Goal: Transaction & Acquisition: Purchase product/service

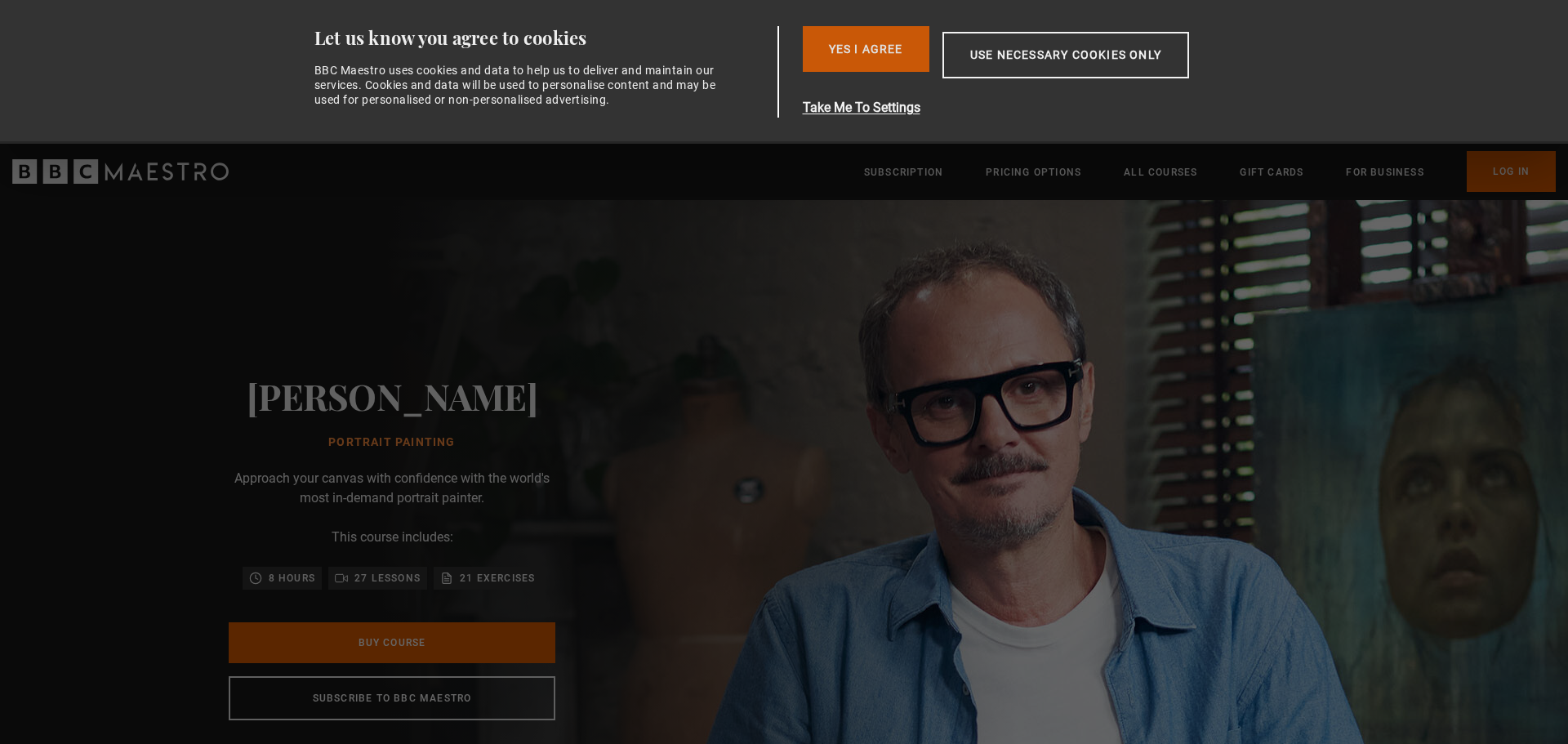
click at [870, 43] on button "Yes I Agree" at bounding box center [866, 49] width 127 height 46
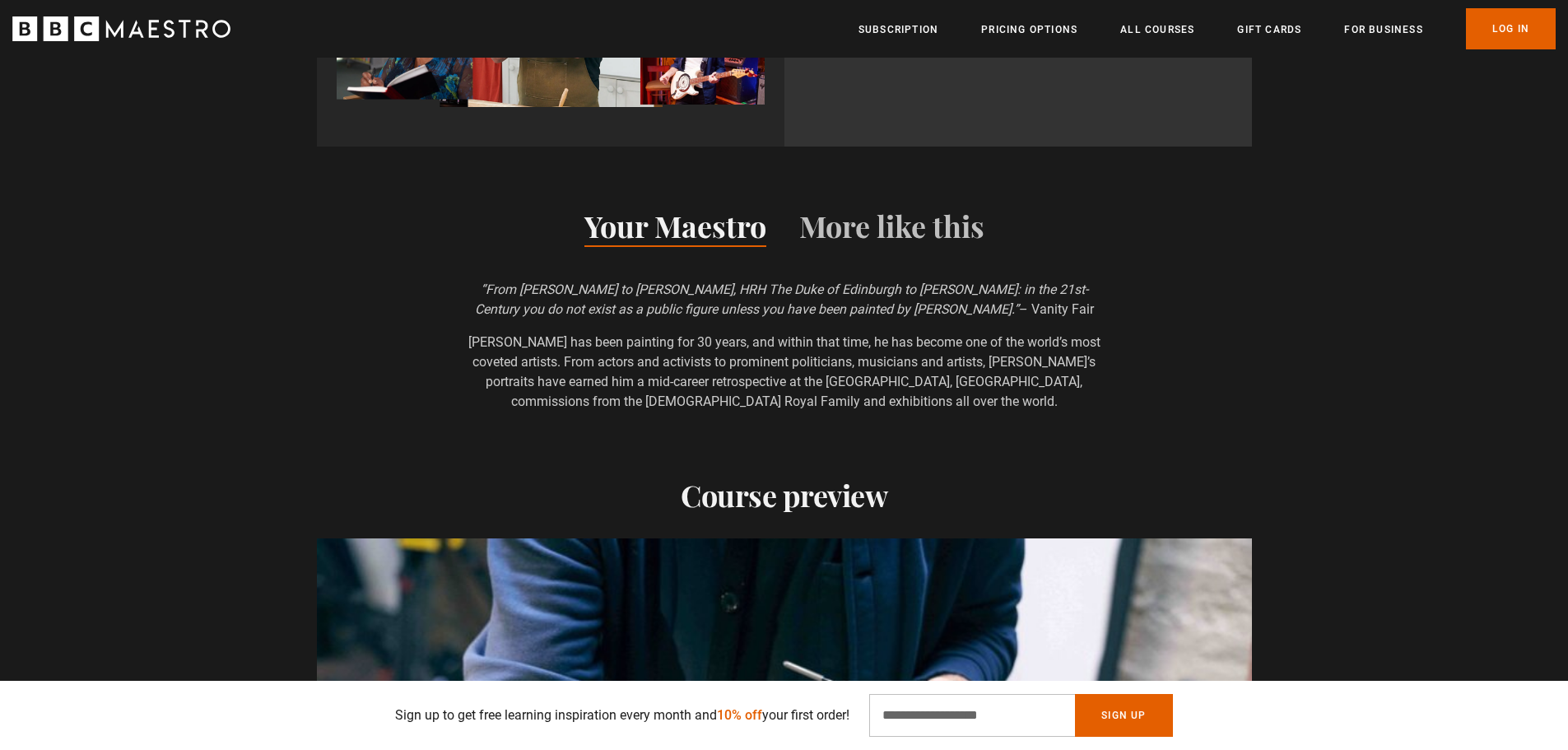
scroll to position [1728, 0]
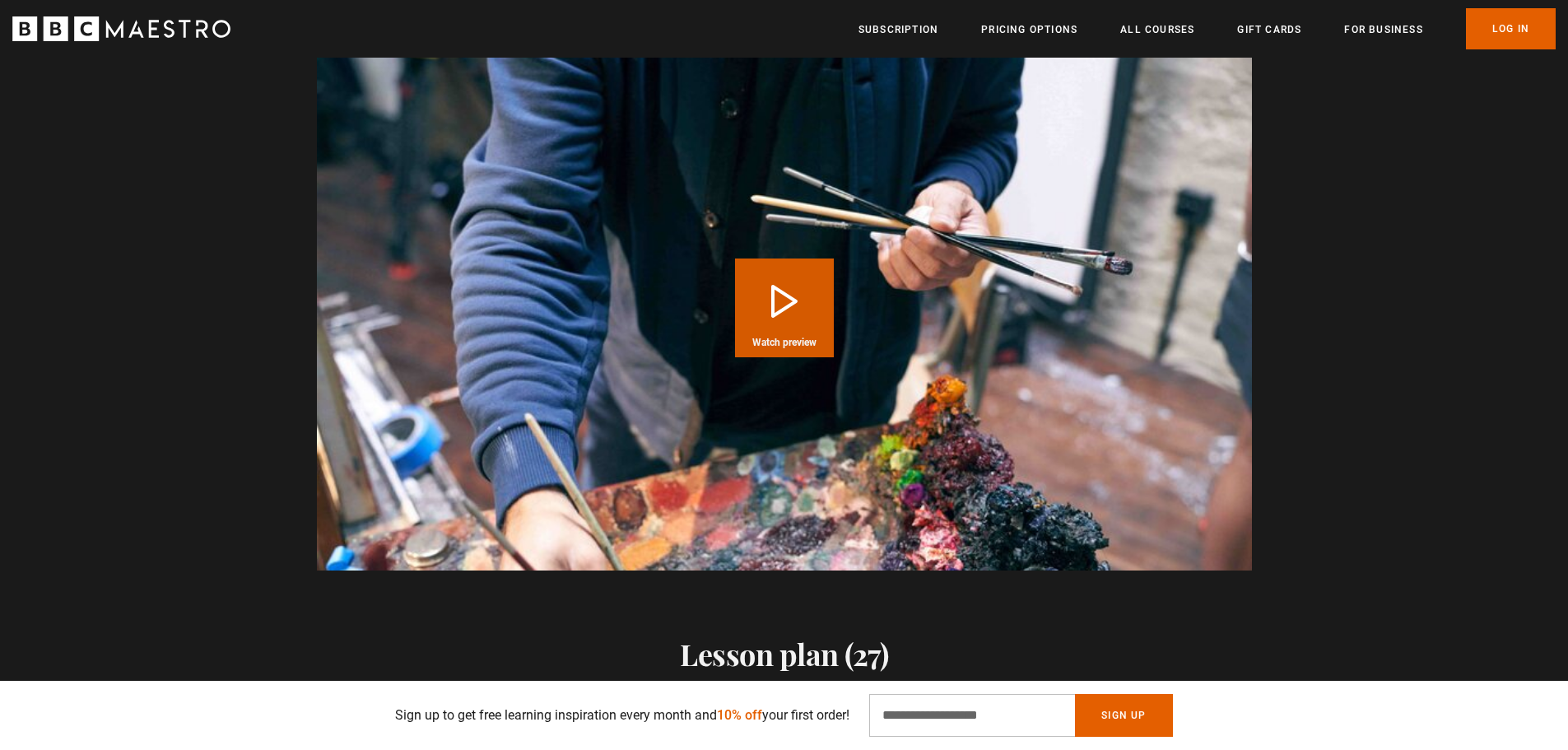
click at [773, 309] on button "Play Course overview for Portrait Painting with Jonathan Yeo Watch preview" at bounding box center [784, 307] width 98 height 98
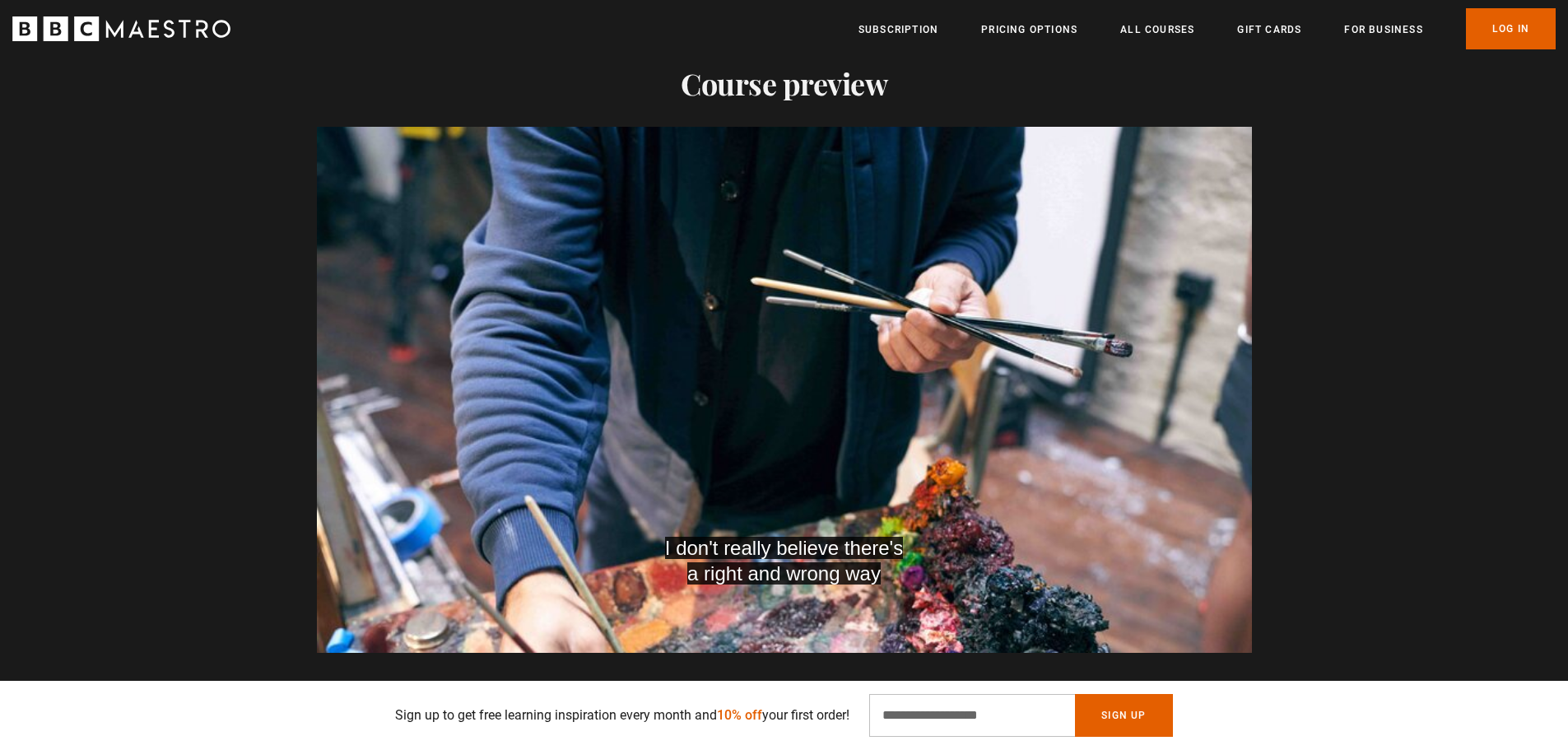
scroll to position [0, 647]
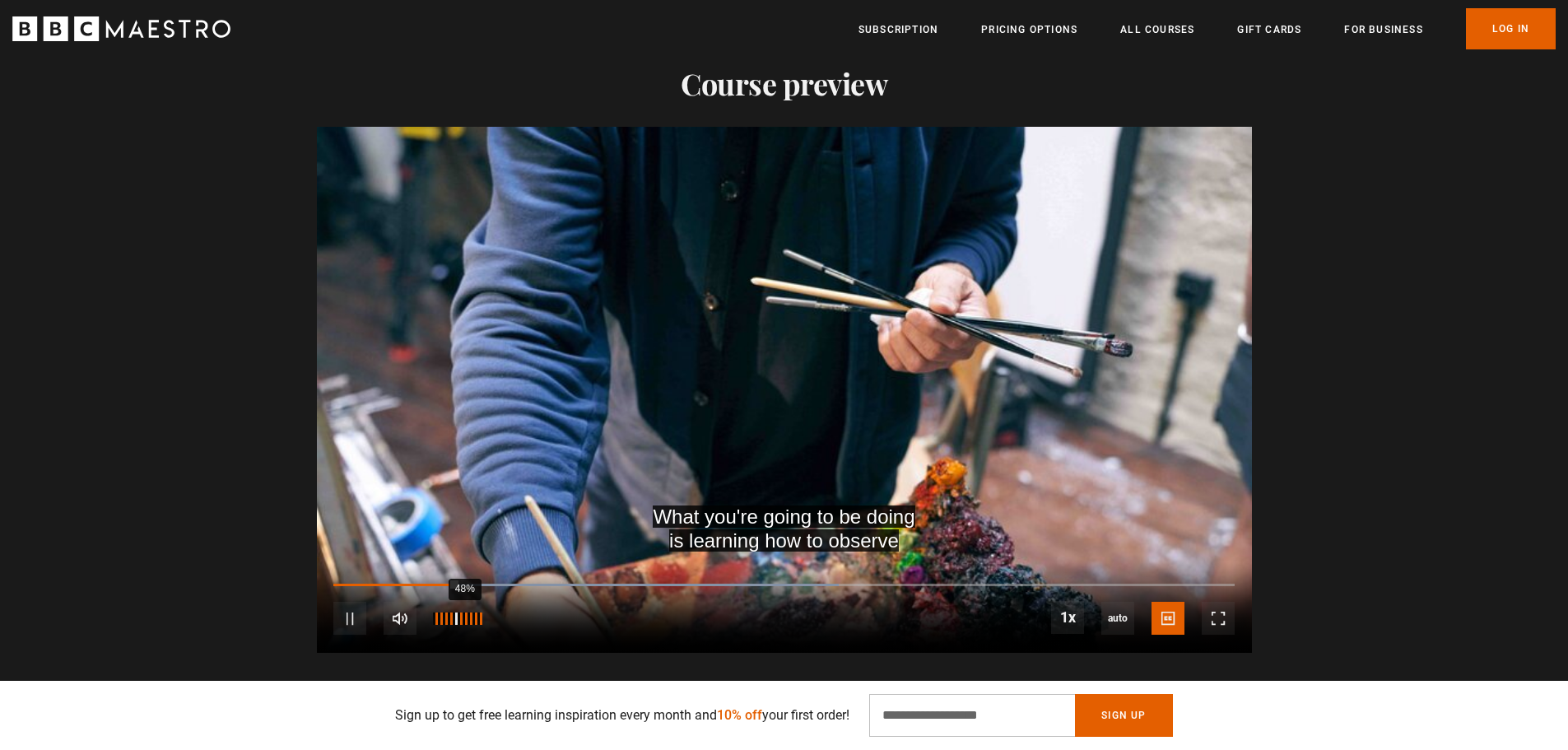
click at [464, 621] on div "48%" at bounding box center [464, 618] width 1 height 12
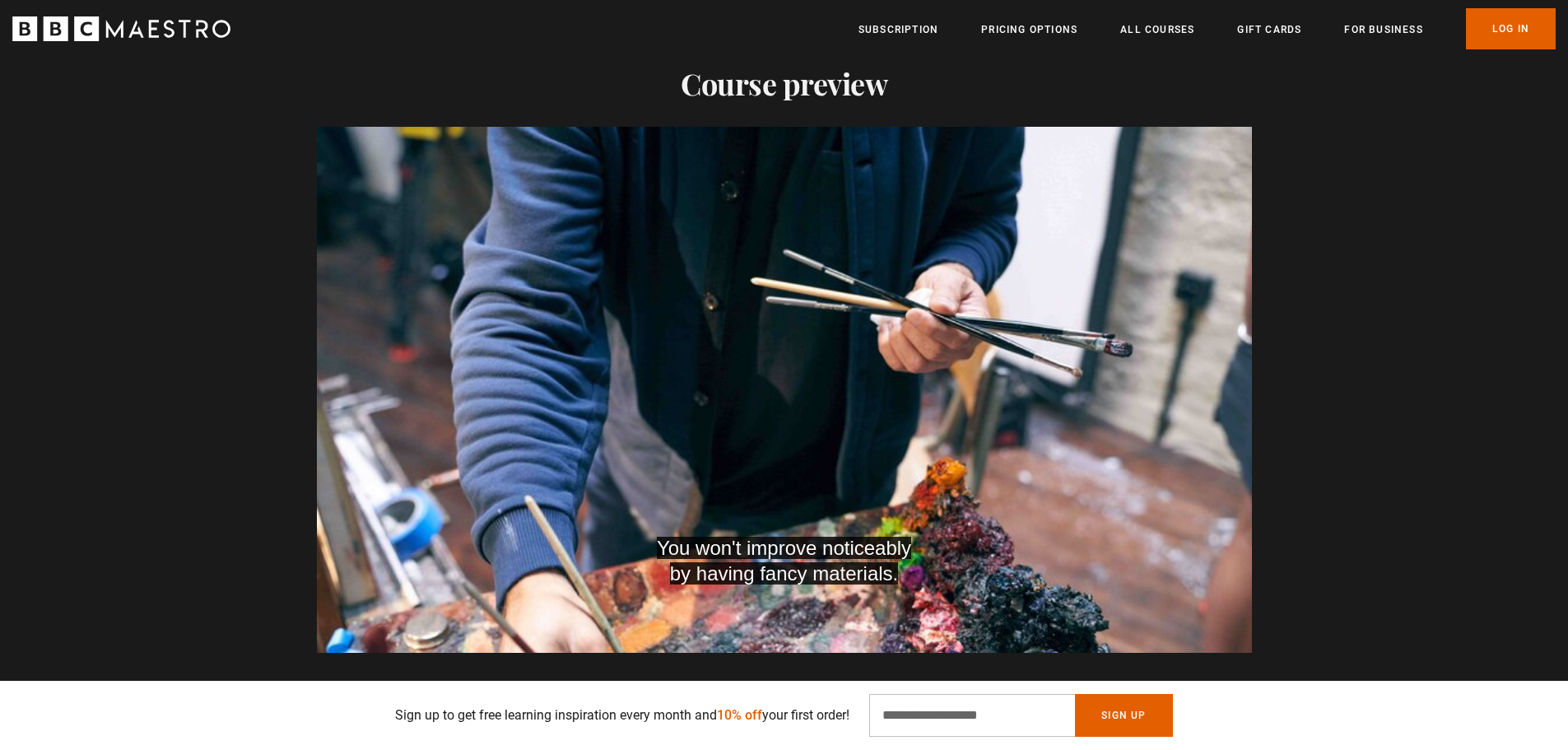
scroll to position [0, 1941]
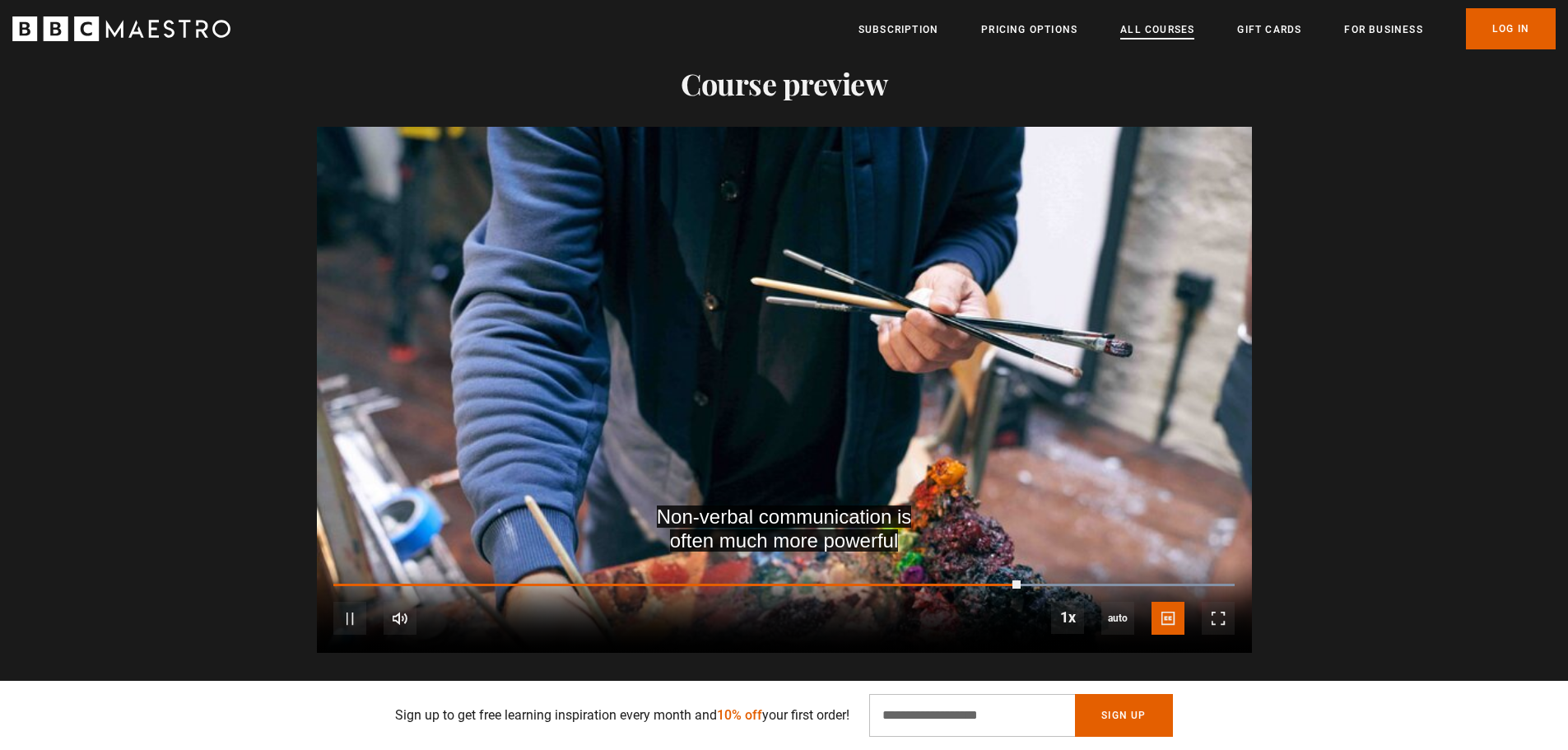
click at [1125, 30] on link "All Courses" at bounding box center [1157, 29] width 74 height 17
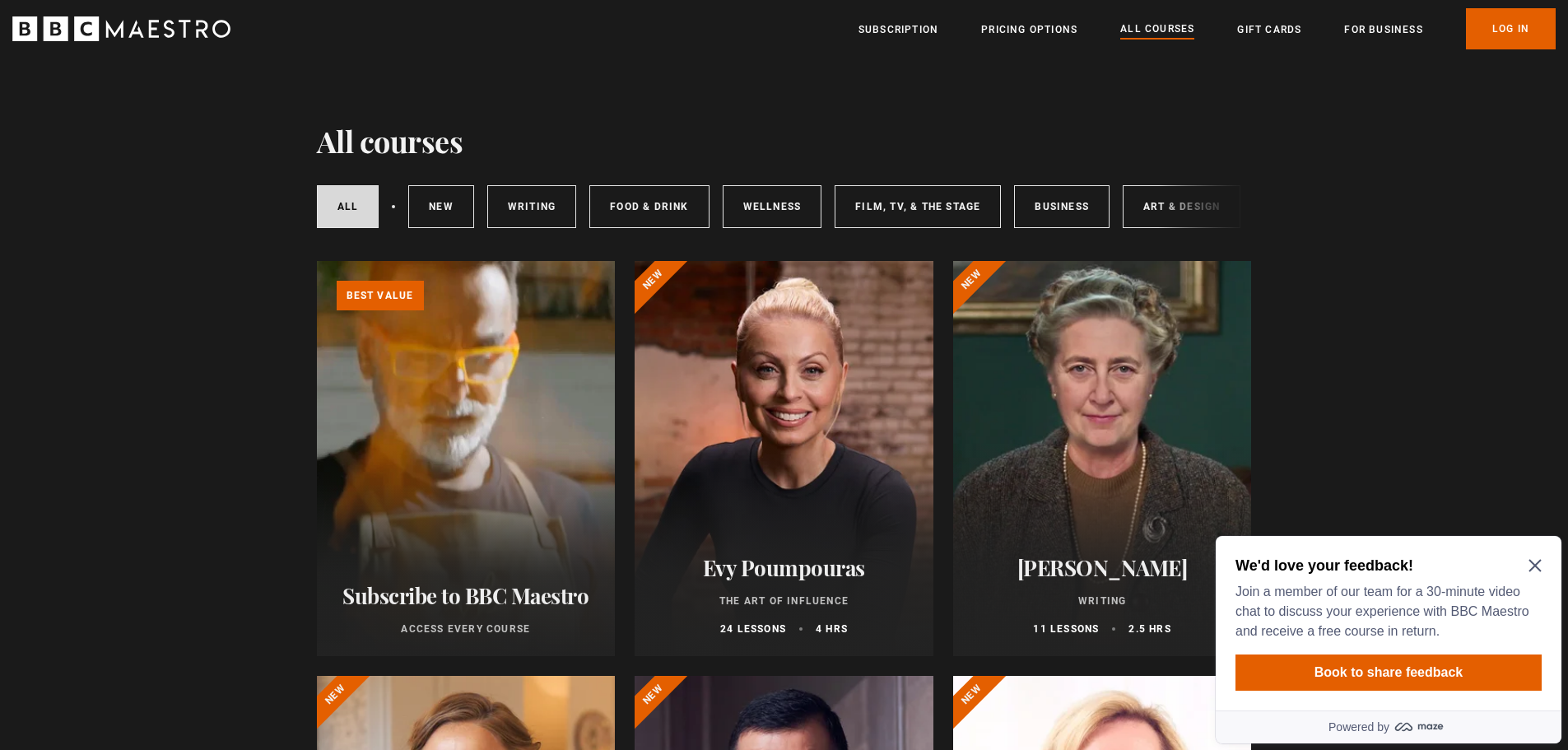
click at [1531, 571] on icon "Close Maze Prompt" at bounding box center [1535, 565] width 13 height 13
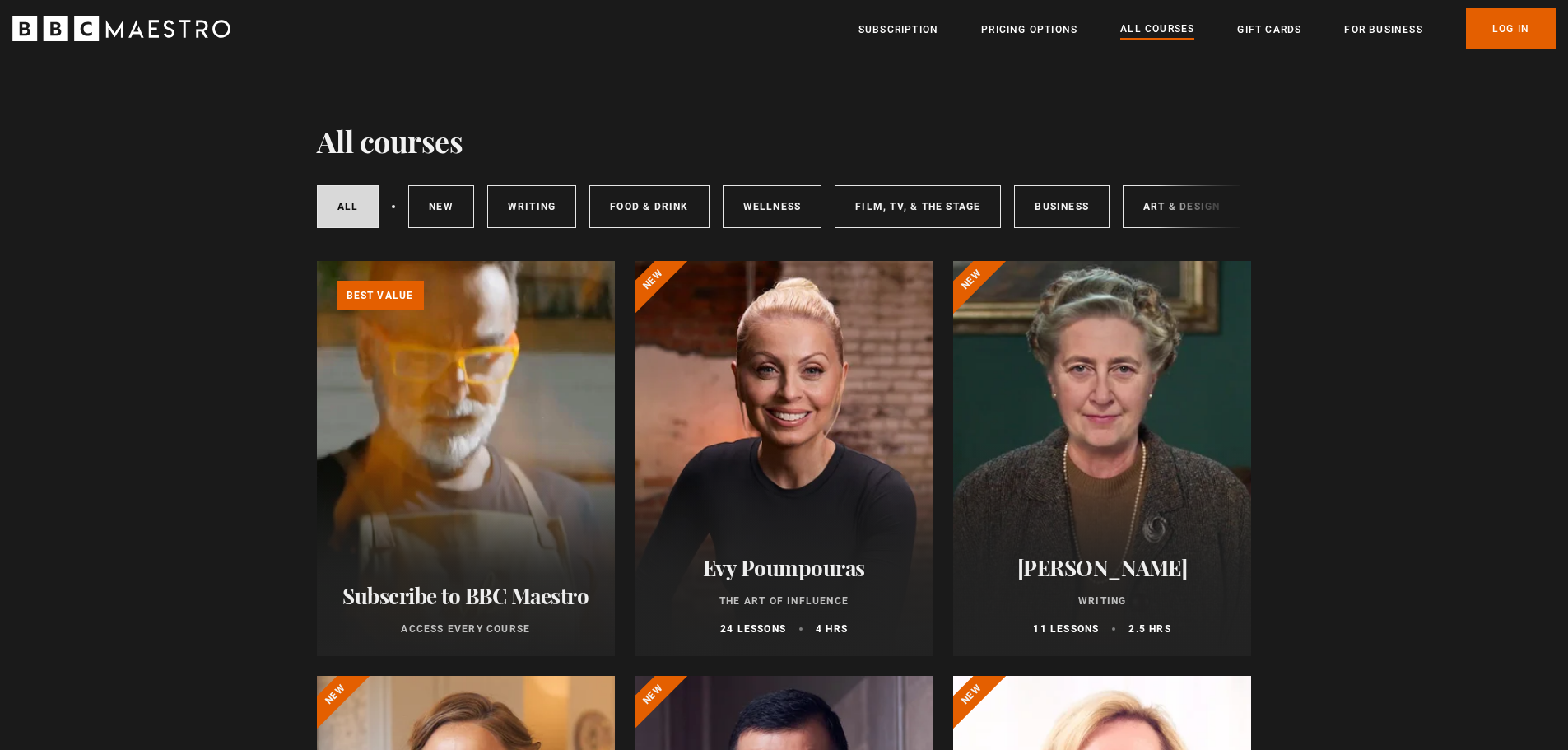
click at [1069, 562] on h2 "[PERSON_NAME]" at bounding box center [1103, 567] width 259 height 26
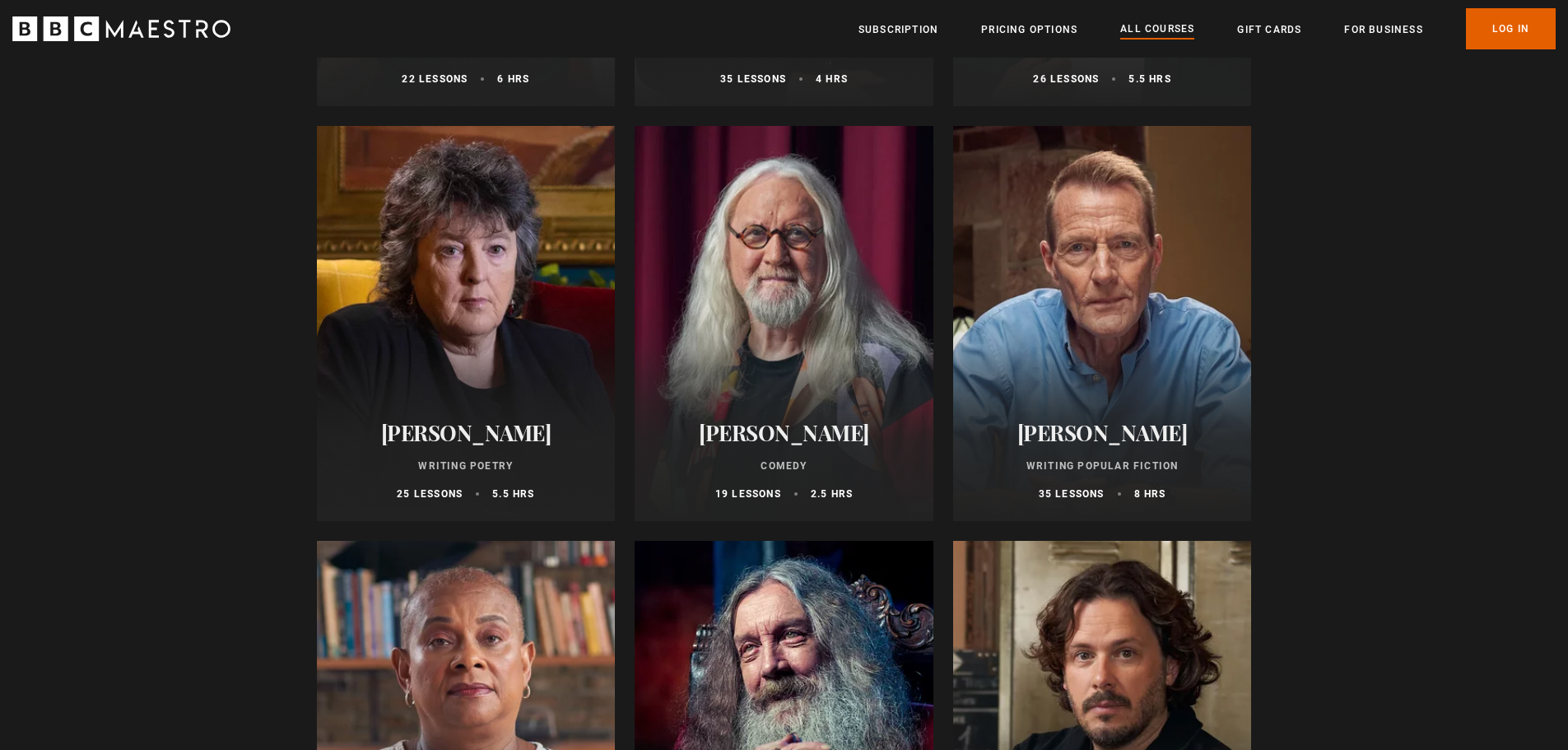
scroll to position [3949, 0]
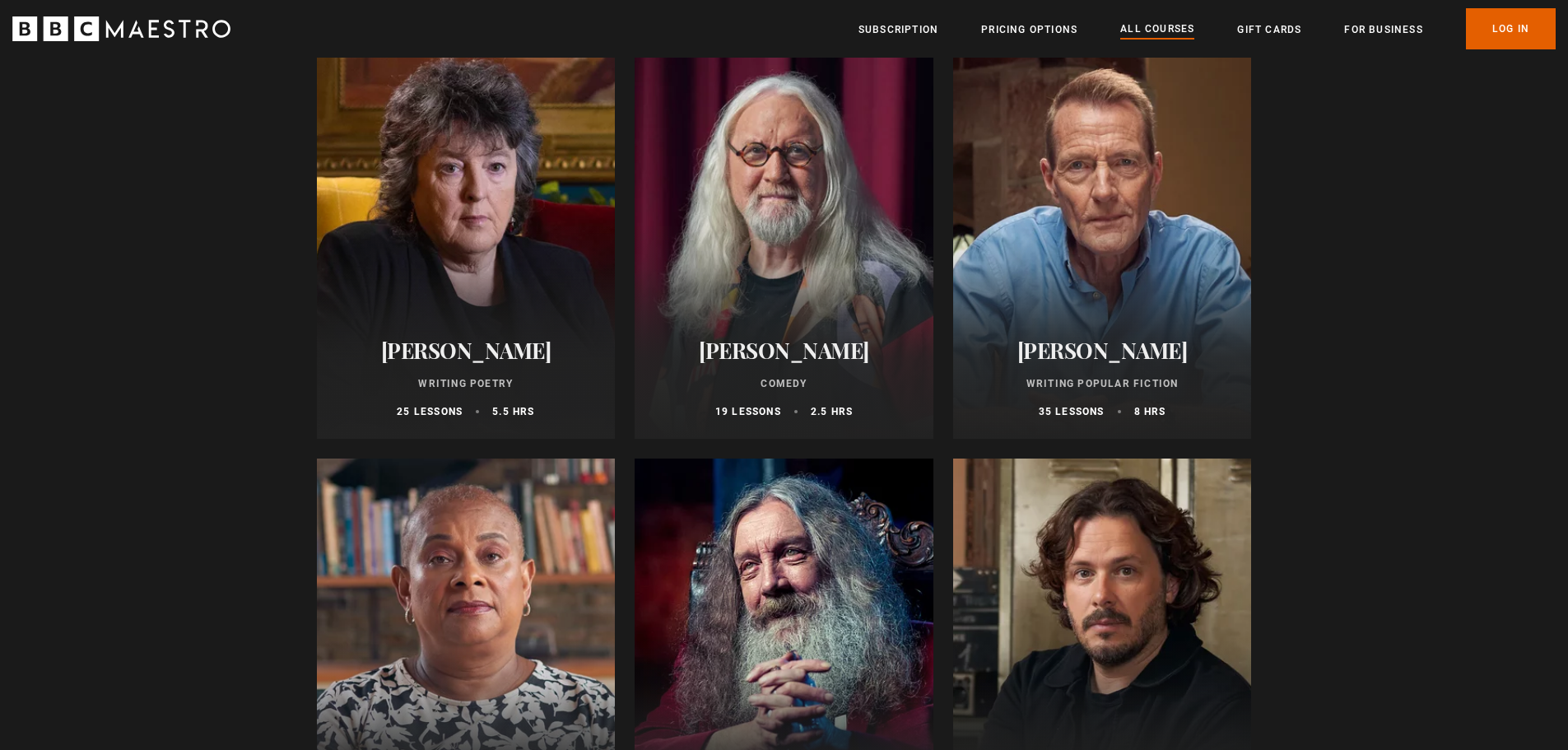
click at [1057, 273] on div at bounding box center [1103, 241] width 299 height 395
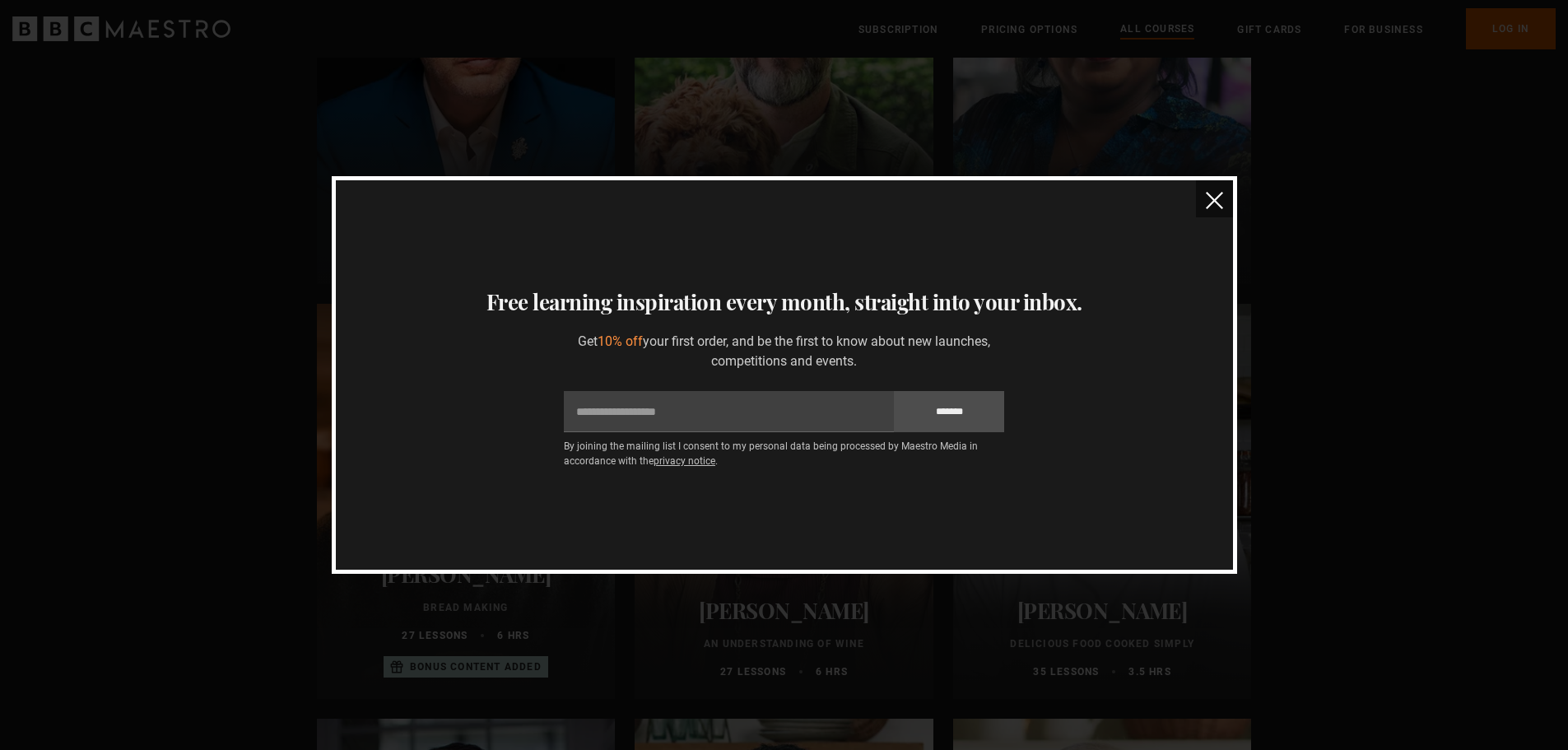
scroll to position [4937, 0]
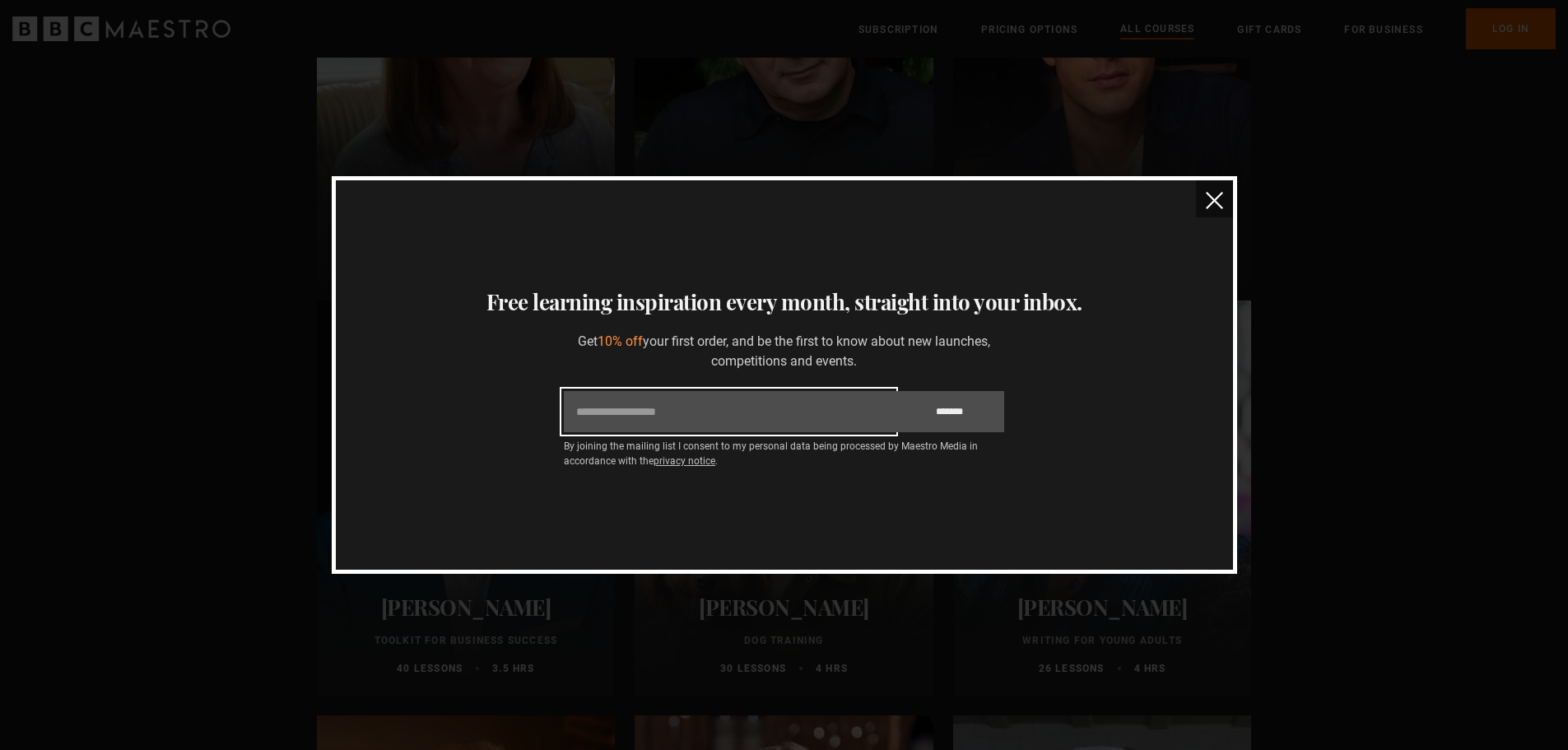
click at [660, 409] on input "Email" at bounding box center [728, 411] width 330 height 41
type input "**********"
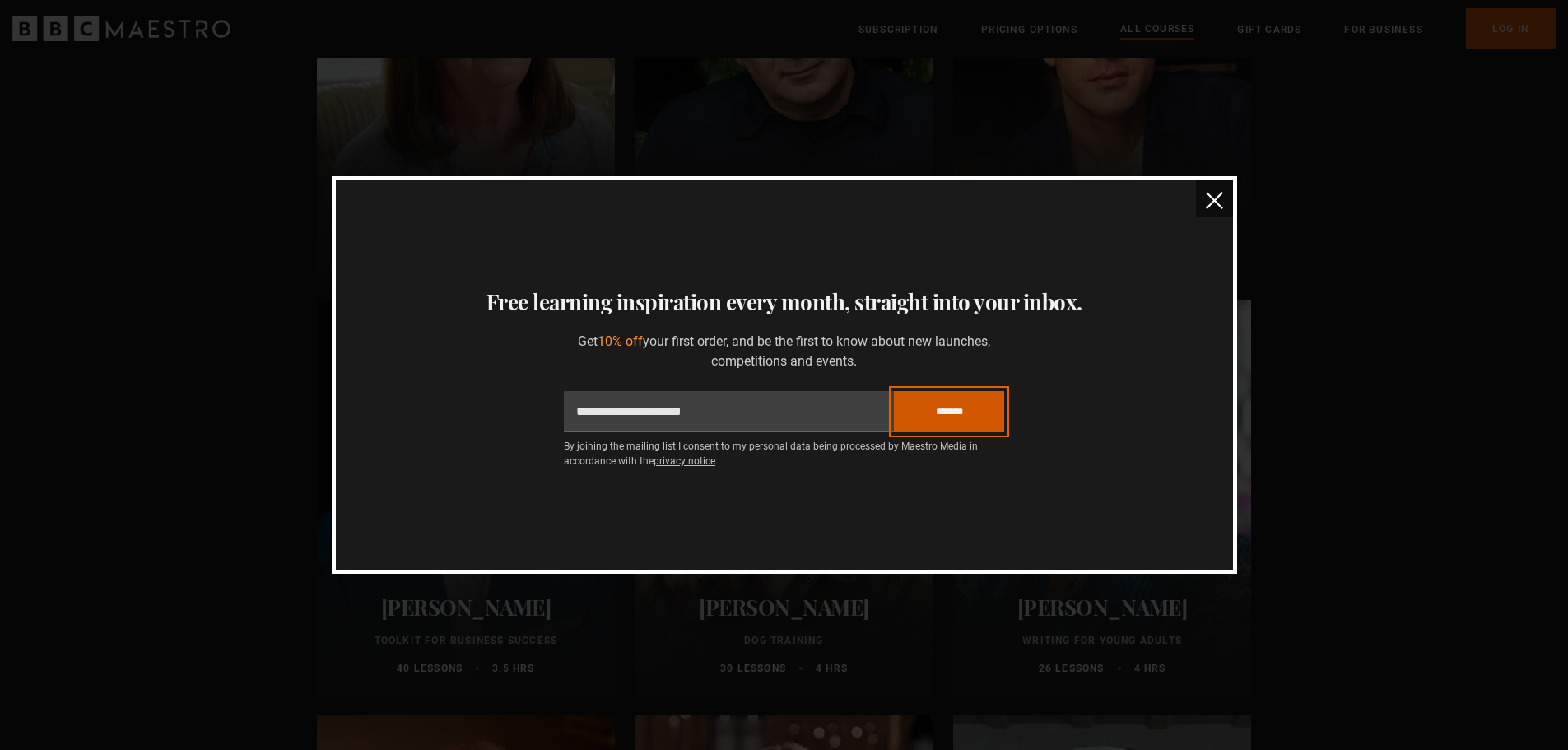
click at [970, 418] on input "*******" at bounding box center [949, 411] width 110 height 41
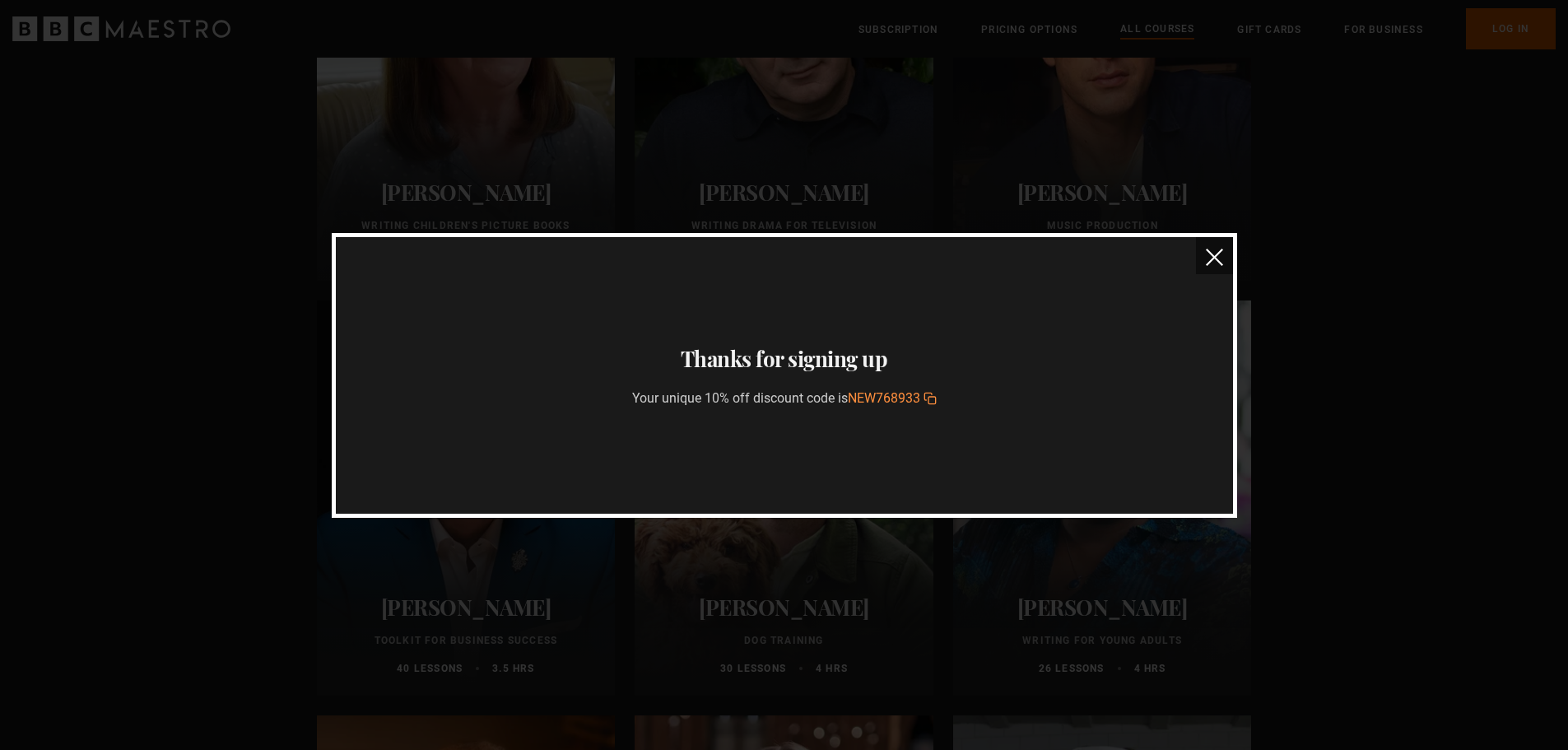
click at [932, 395] on icon "button" at bounding box center [930, 398] width 13 height 13
click at [1219, 255] on img "close" at bounding box center [1214, 256] width 17 height 17
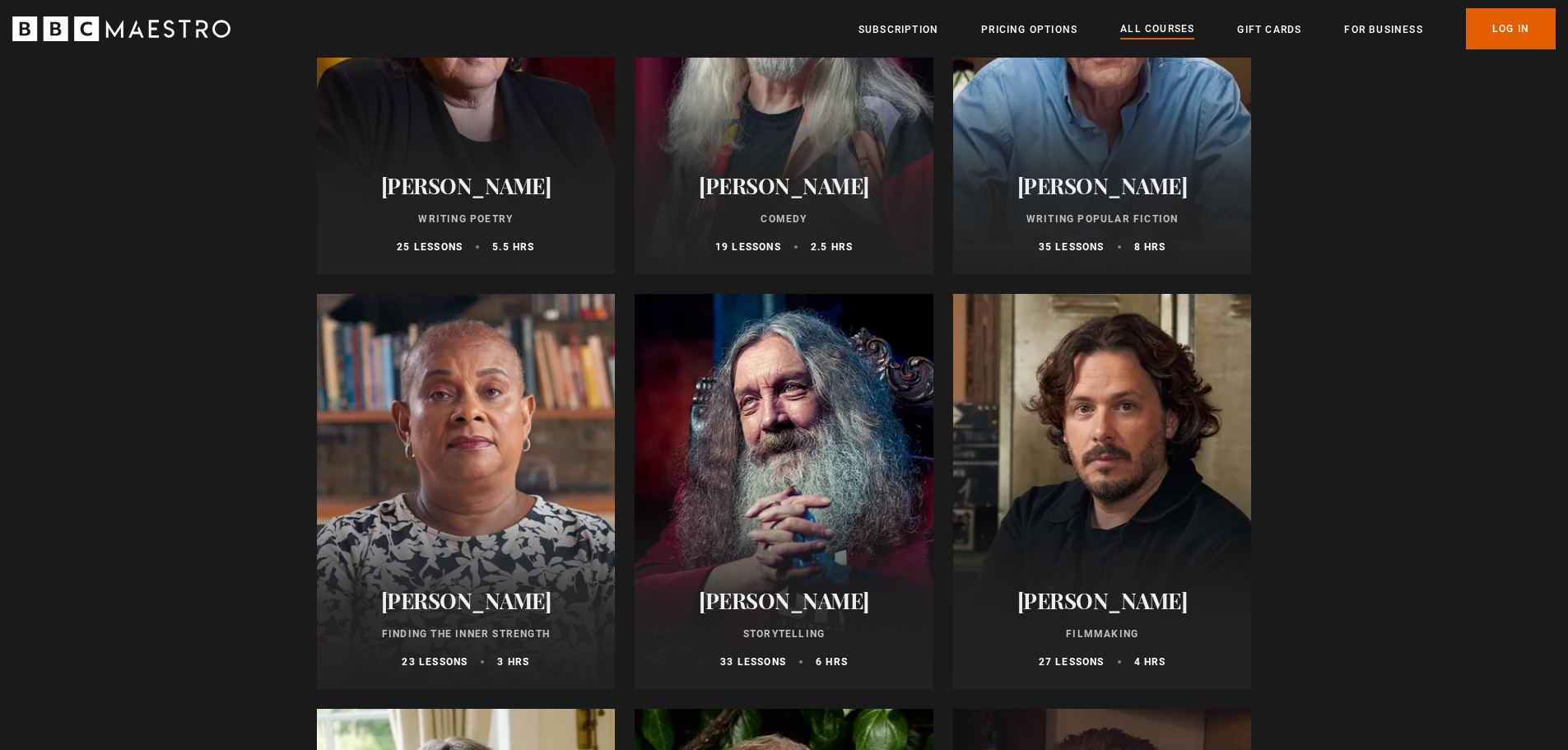
scroll to position [3867, 0]
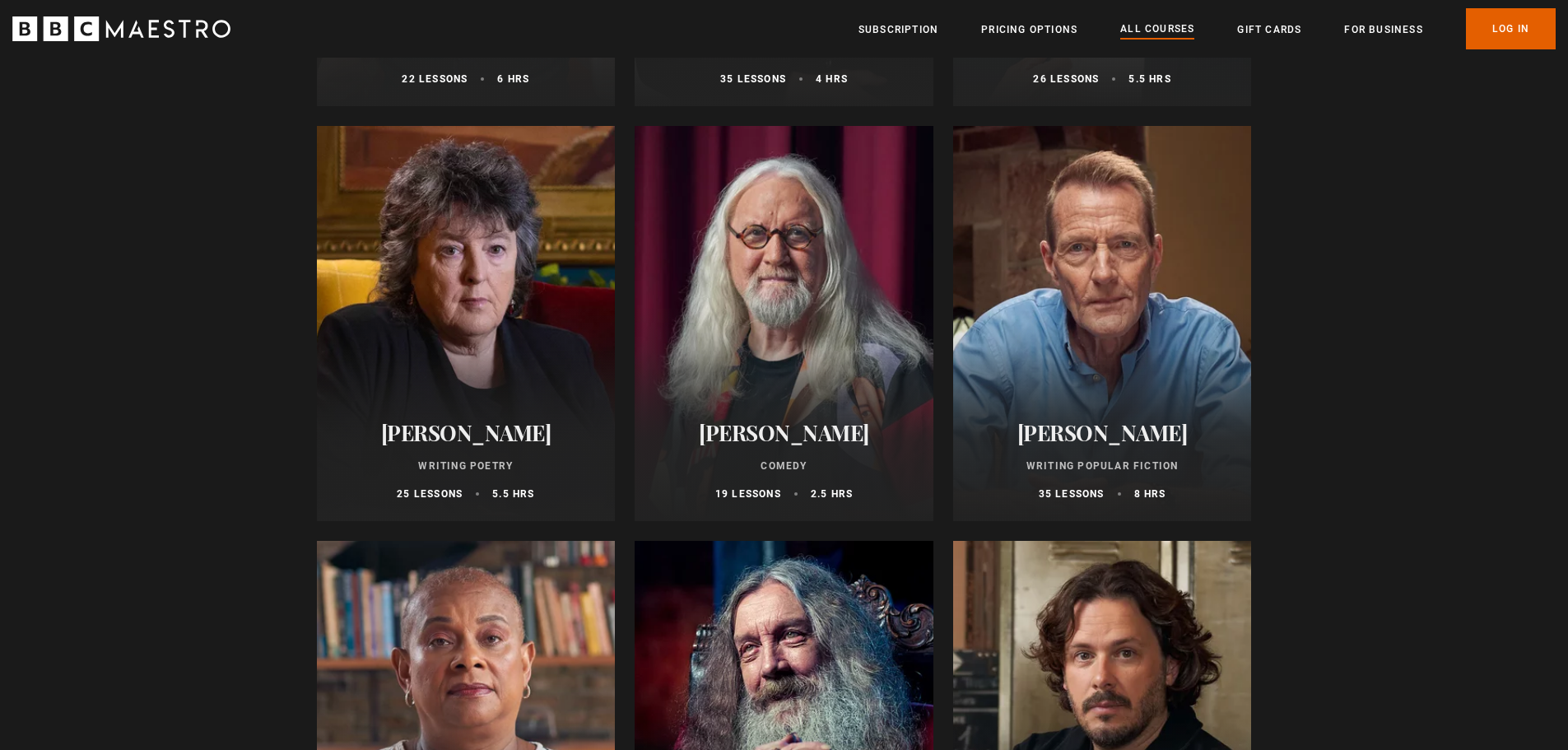
click at [1104, 358] on div at bounding box center [1103, 324] width 299 height 395
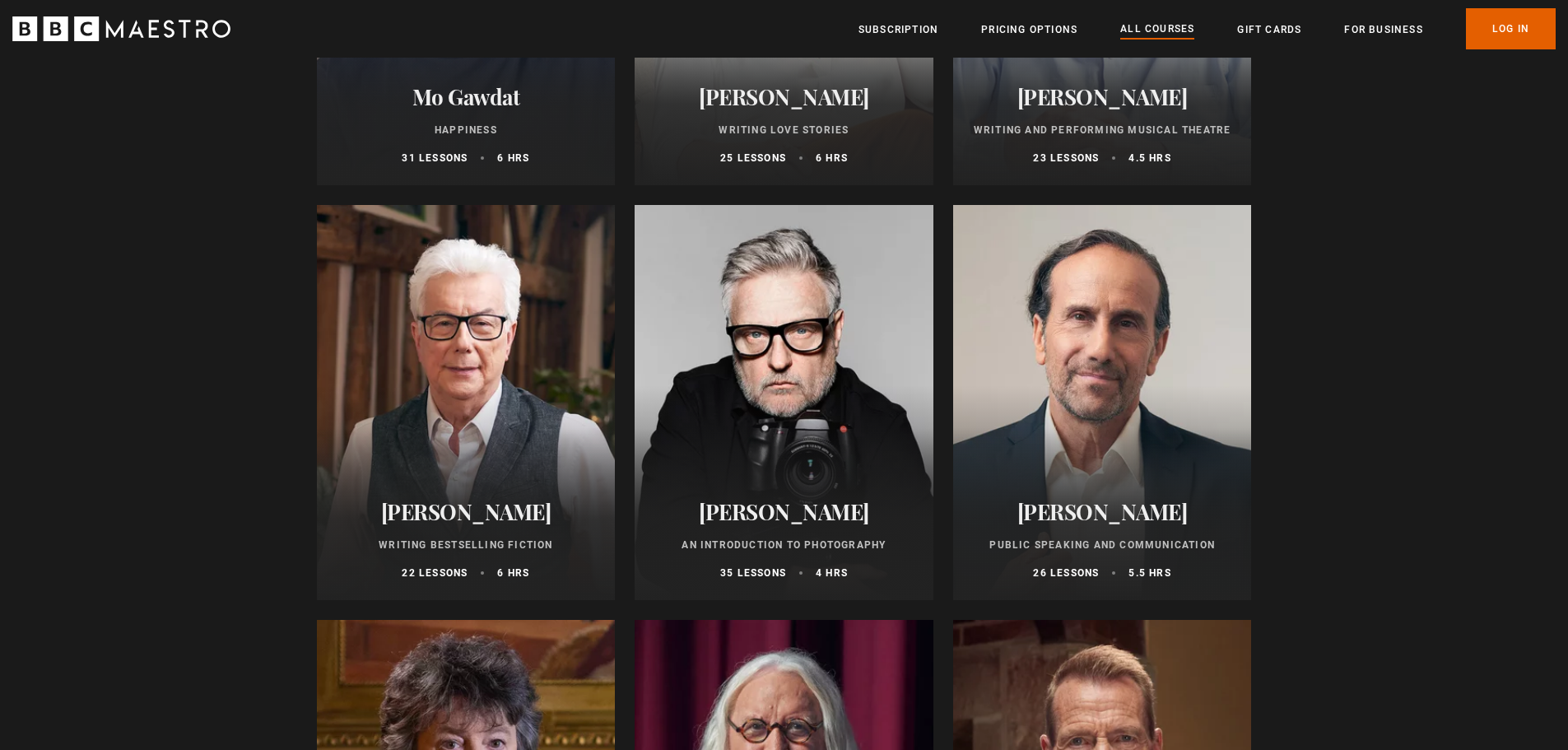
click at [443, 440] on div at bounding box center [466, 403] width 299 height 395
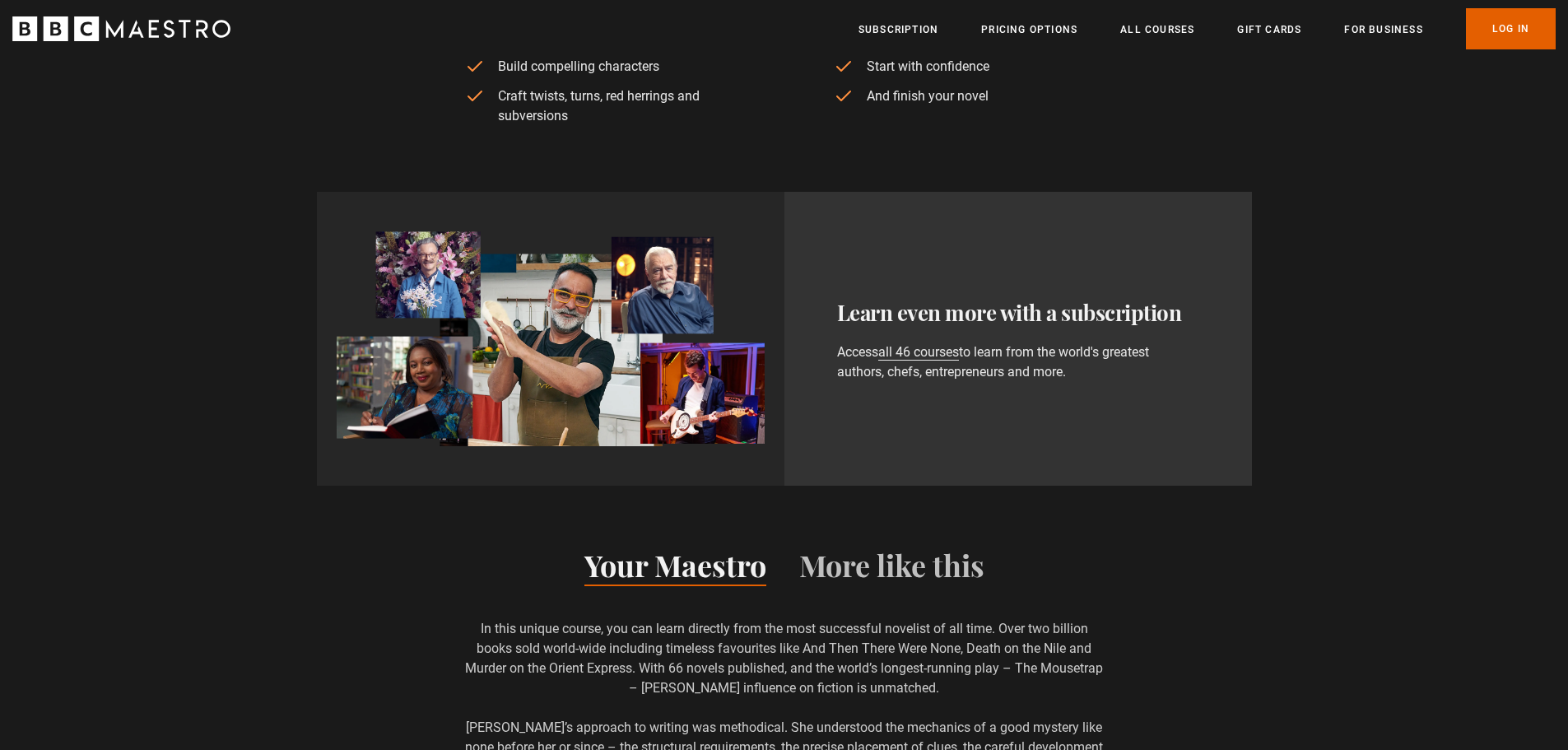
scroll to position [0, 216]
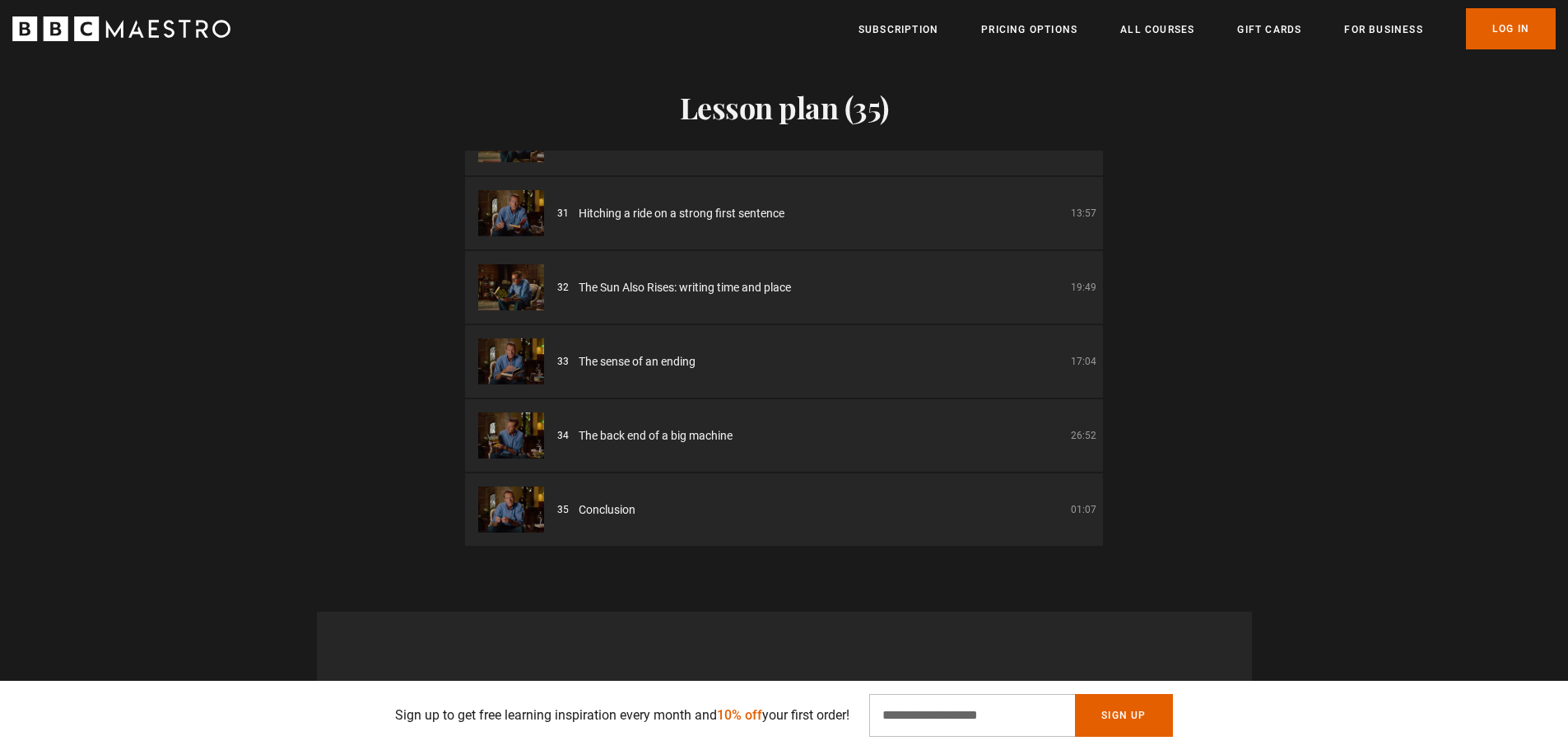
scroll to position [1728, 0]
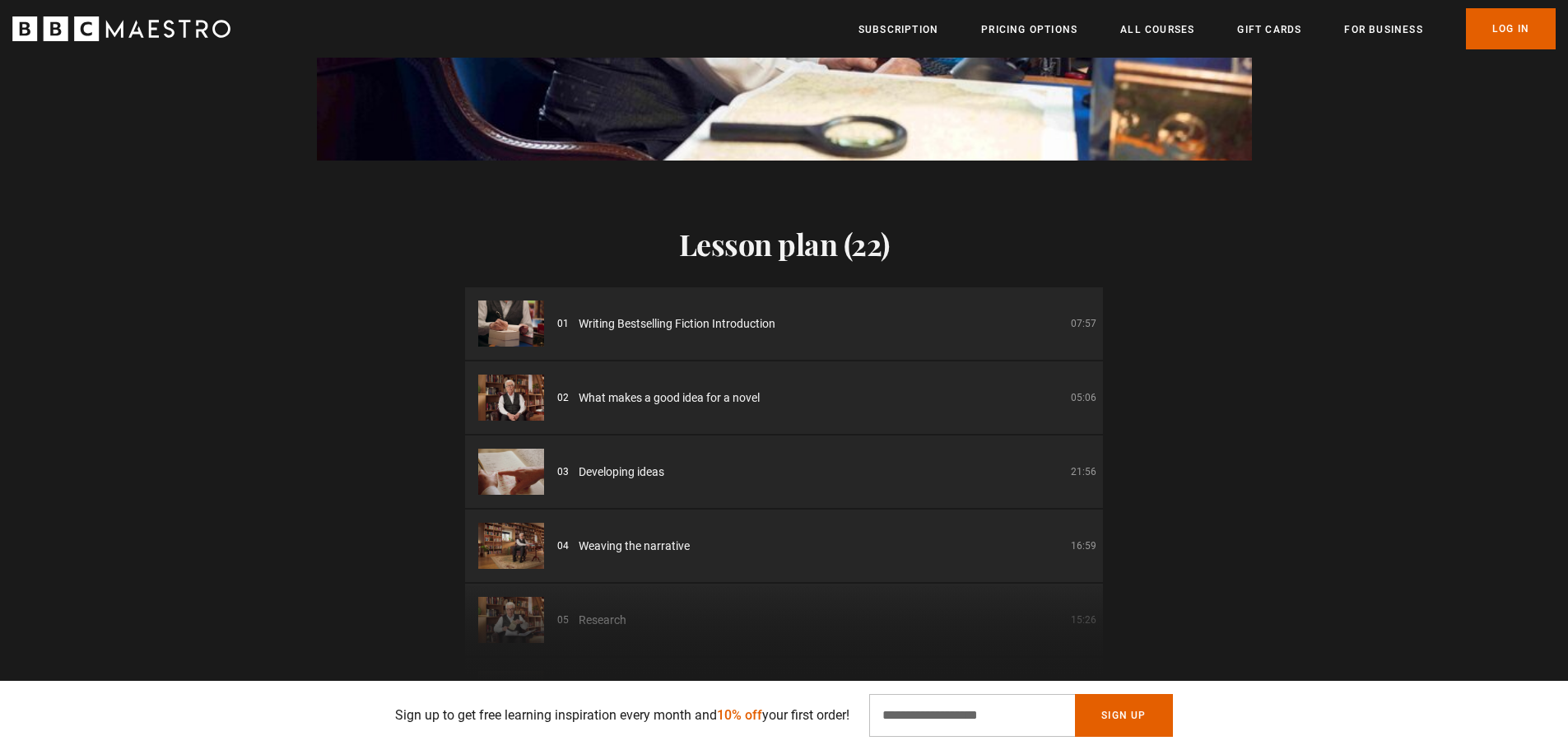
scroll to position [1728, 0]
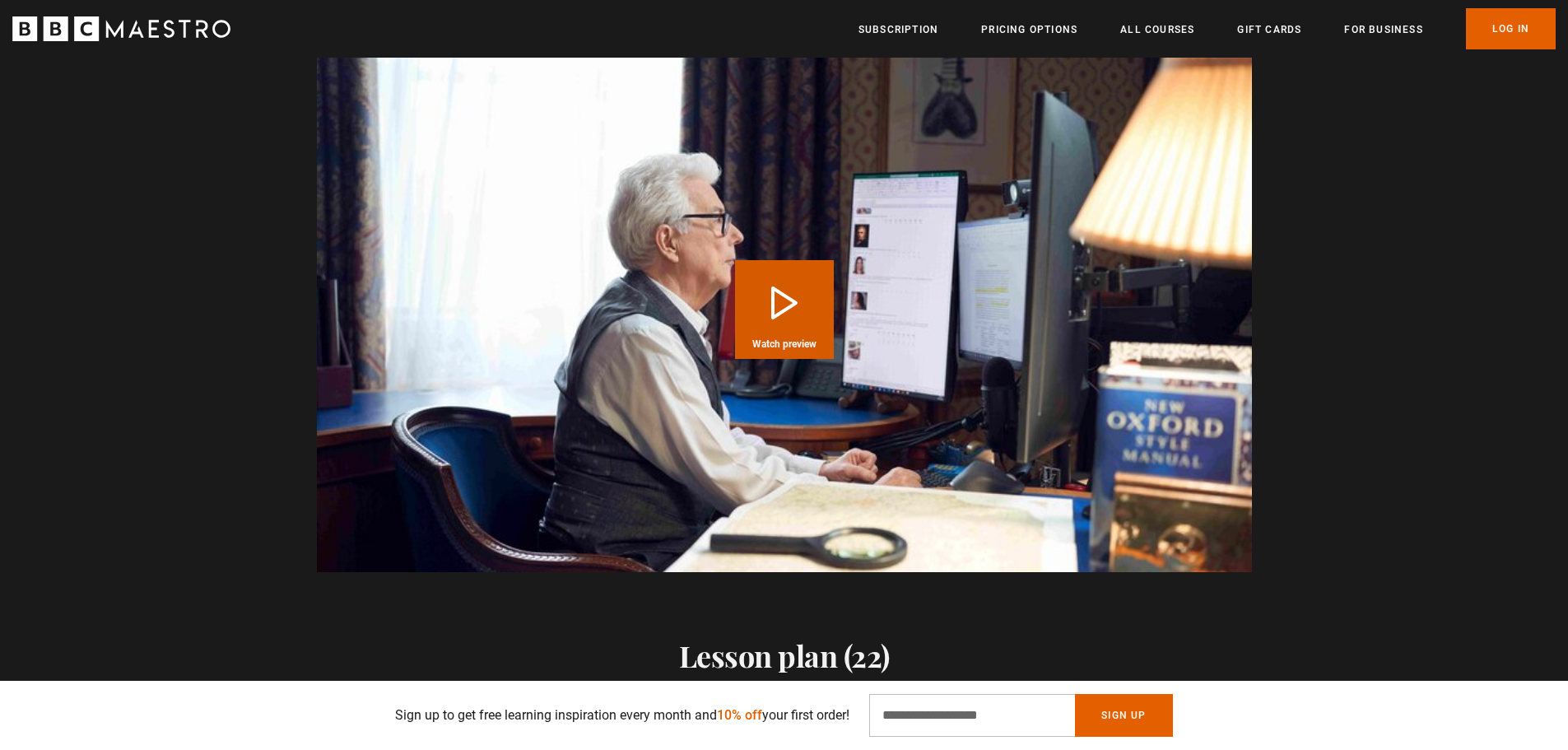
click at [773, 287] on button "Play Course overview for Writing Bestselling Fiction with [PERSON_NAME] Watch p…" at bounding box center [784, 309] width 98 height 98
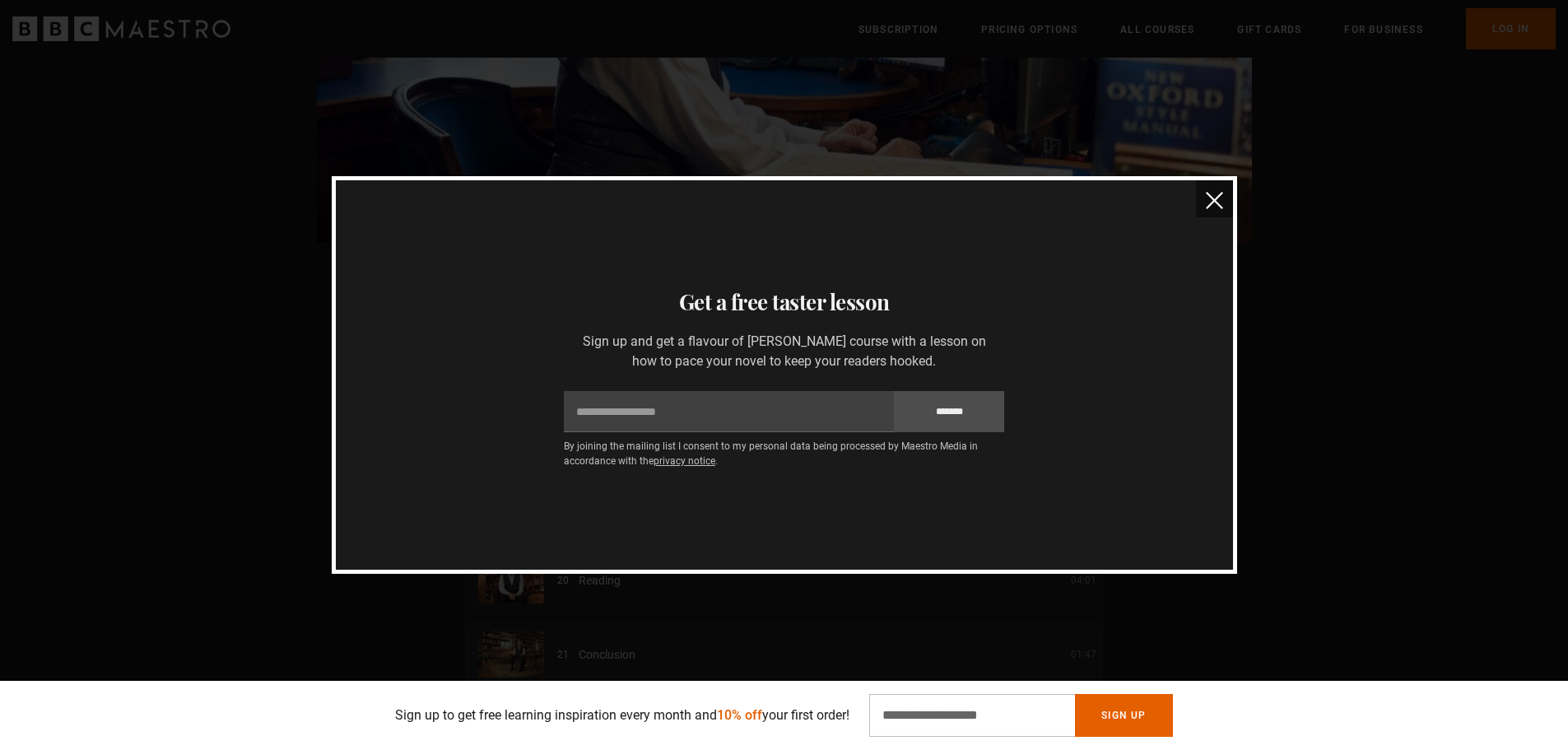
scroll to position [0, 2804]
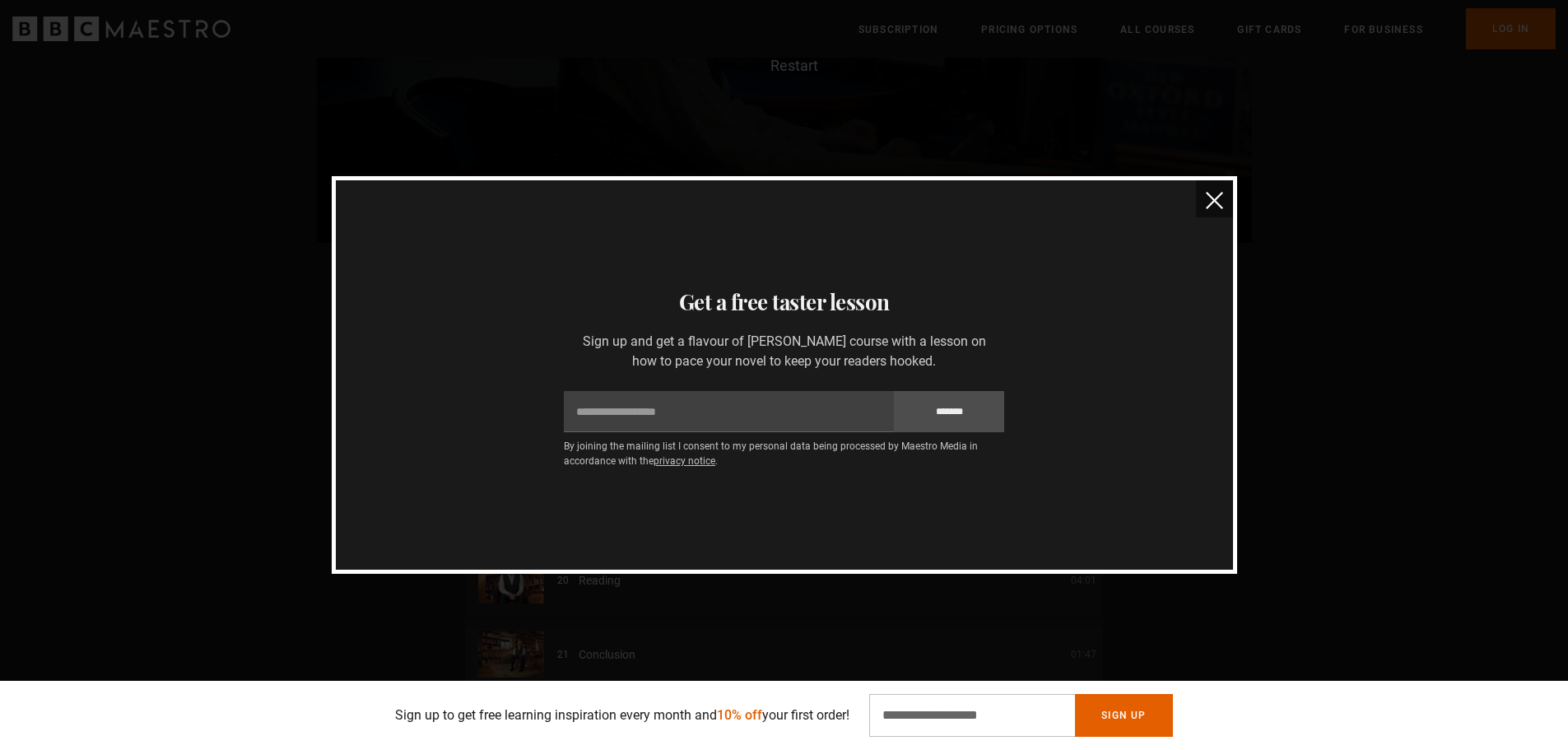
click at [1209, 193] on img "close" at bounding box center [1214, 200] width 17 height 17
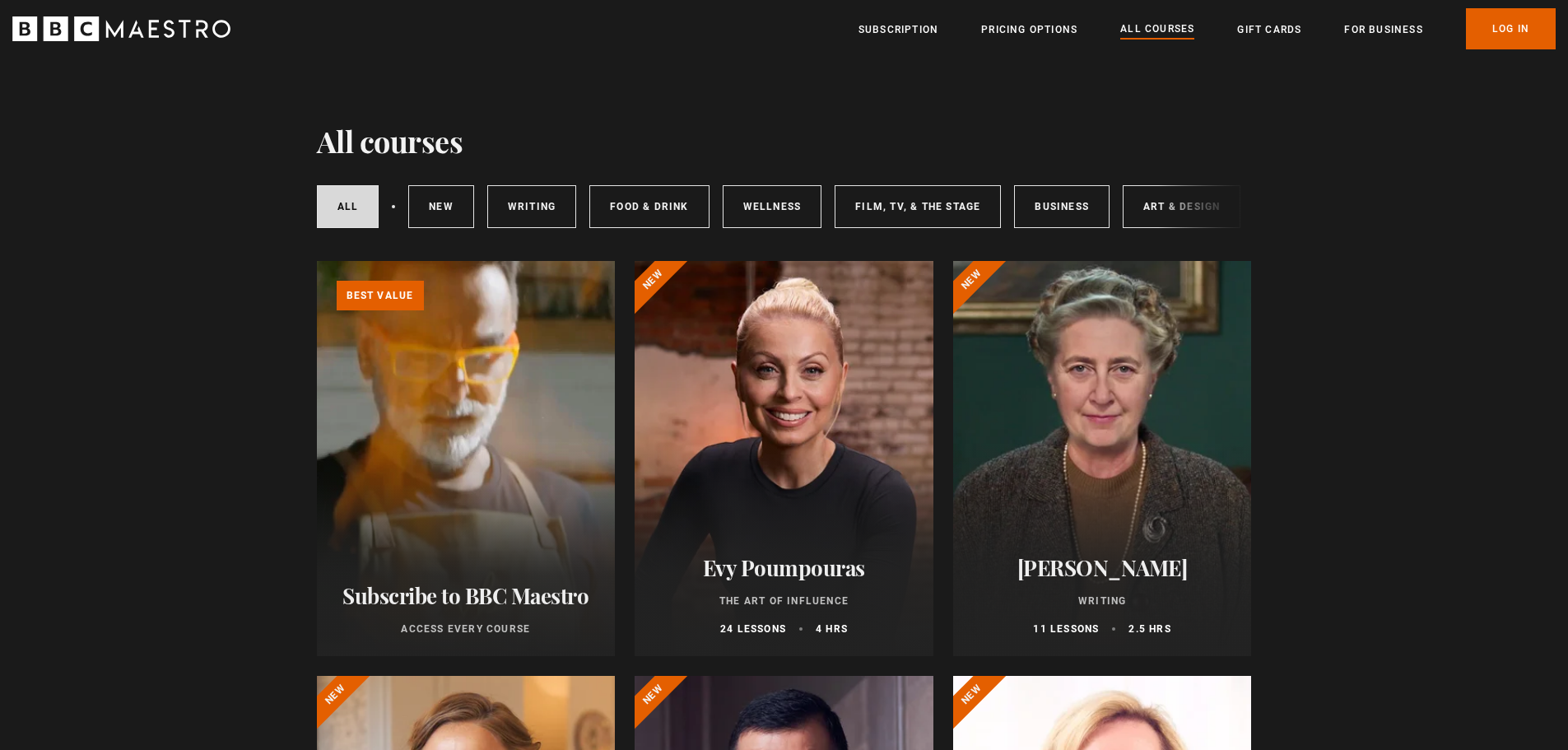
scroll to position [19, 0]
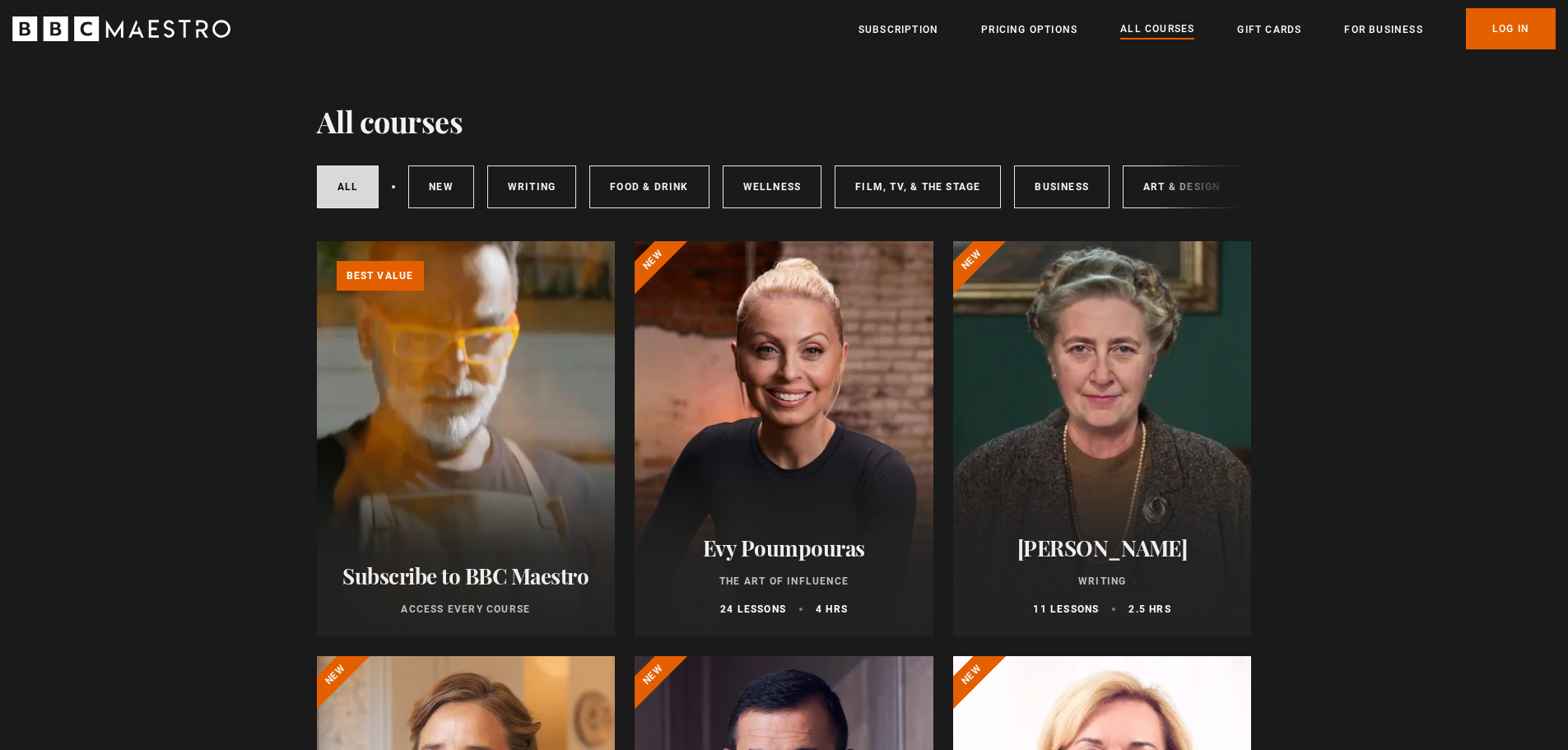
click at [317, 241] on link "Learn more about BBC Maestro" at bounding box center [317, 241] width 0 height 0
click at [532, 192] on link "Writing" at bounding box center [532, 187] width 89 height 43
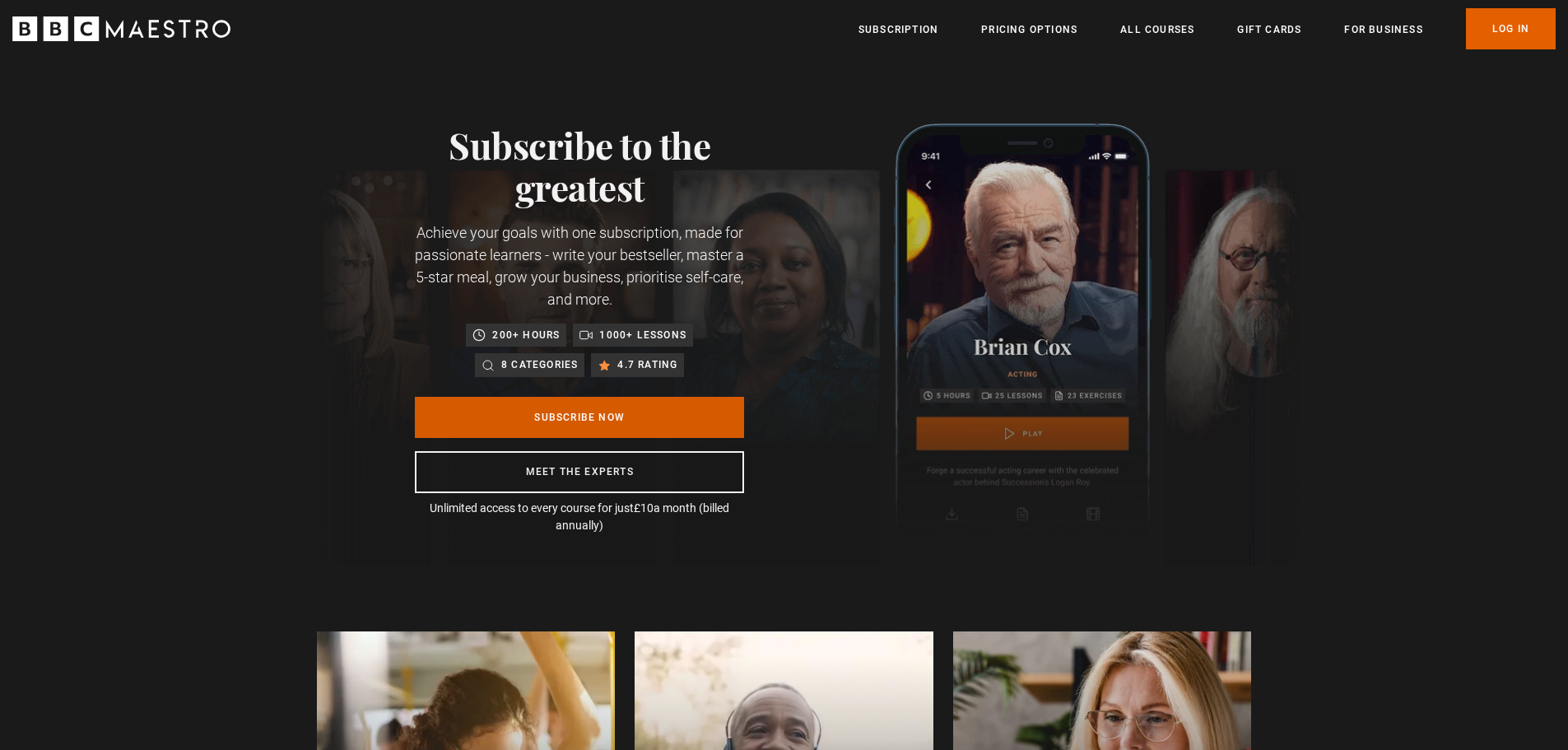
scroll to position [0, 216]
click at [534, 418] on link "Subscribe Now" at bounding box center [579, 416] width 329 height 41
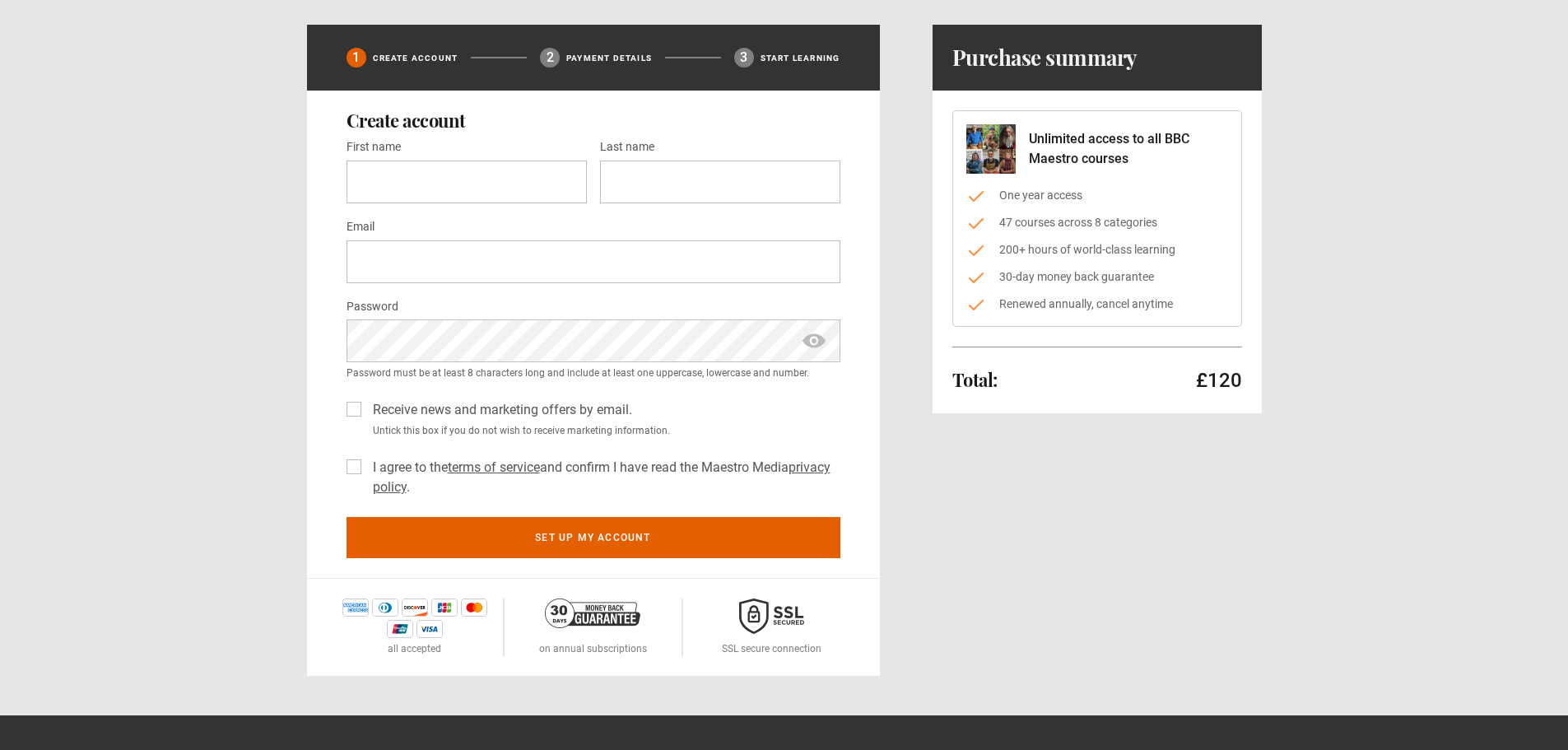
scroll to position [165, 0]
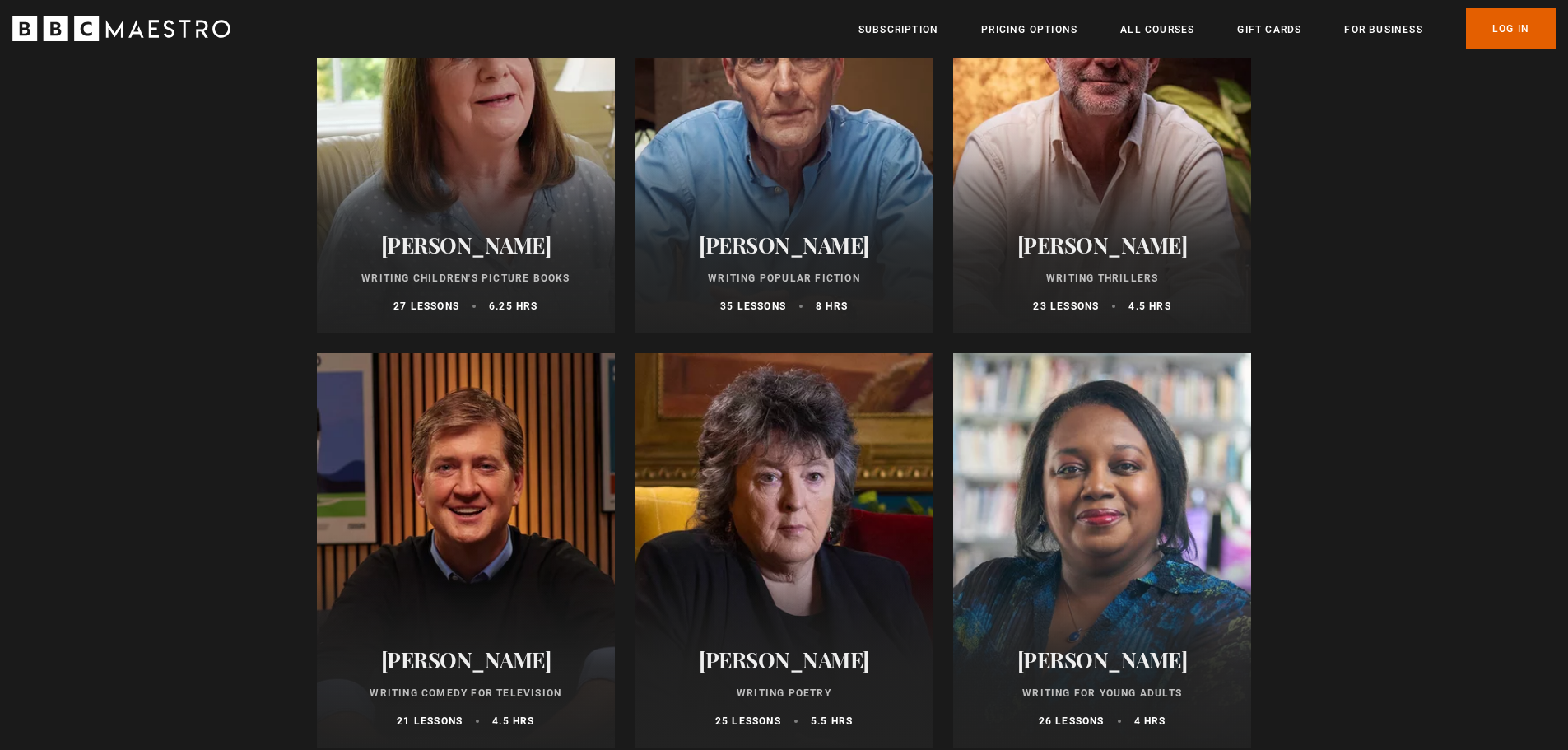
scroll to position [905, 0]
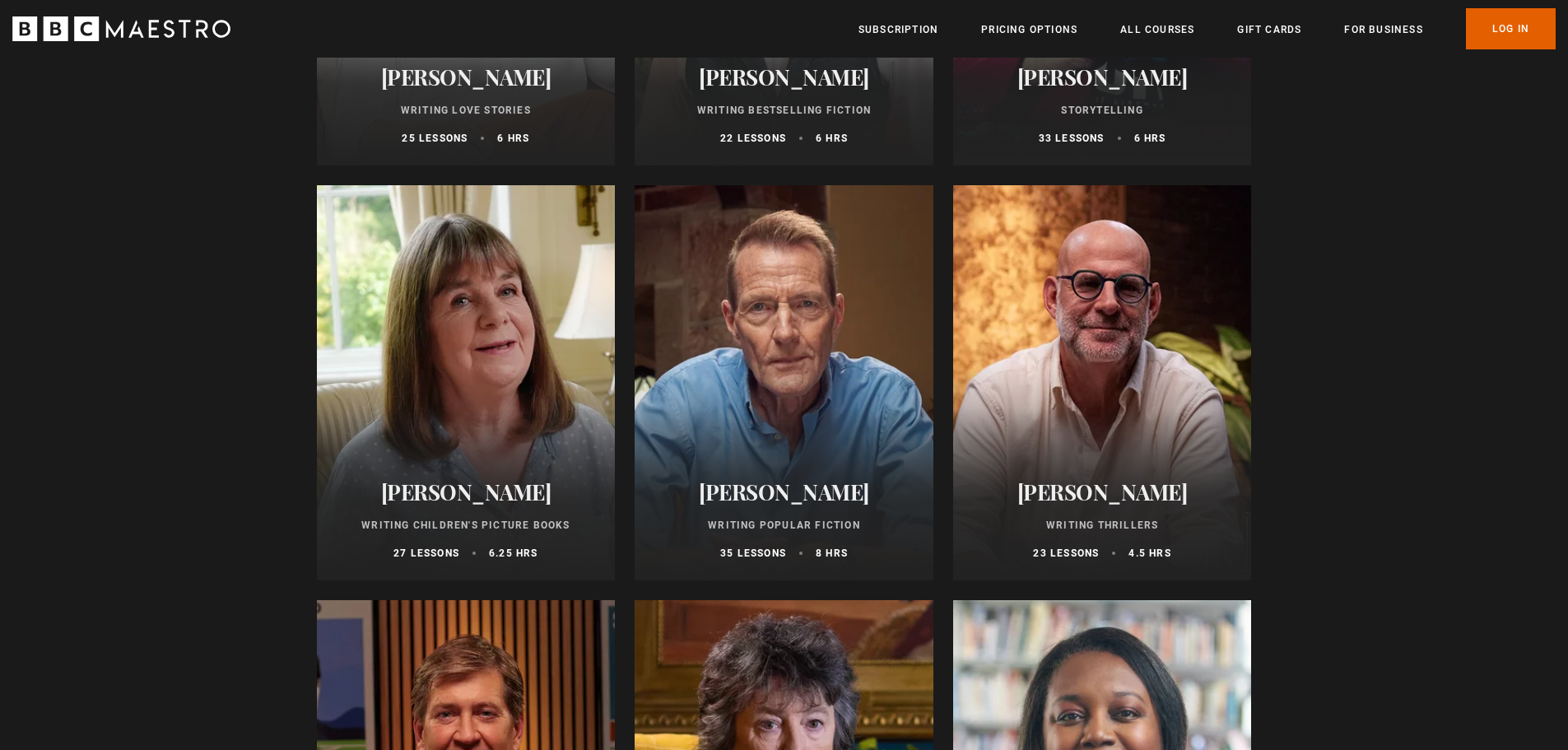
click at [771, 366] on div at bounding box center [784, 382] width 299 height 395
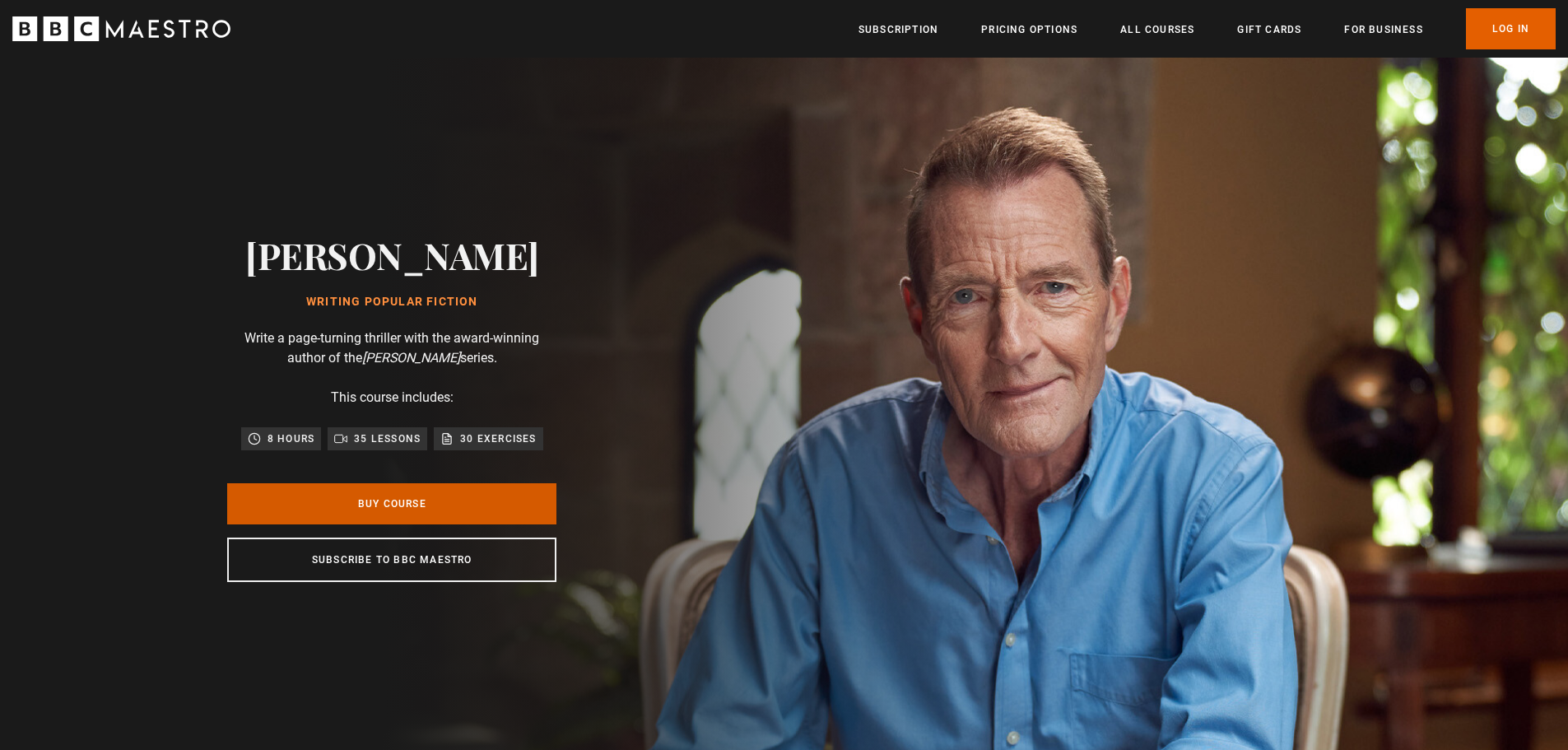
click at [386, 490] on link "Buy Course" at bounding box center [392, 503] width 329 height 41
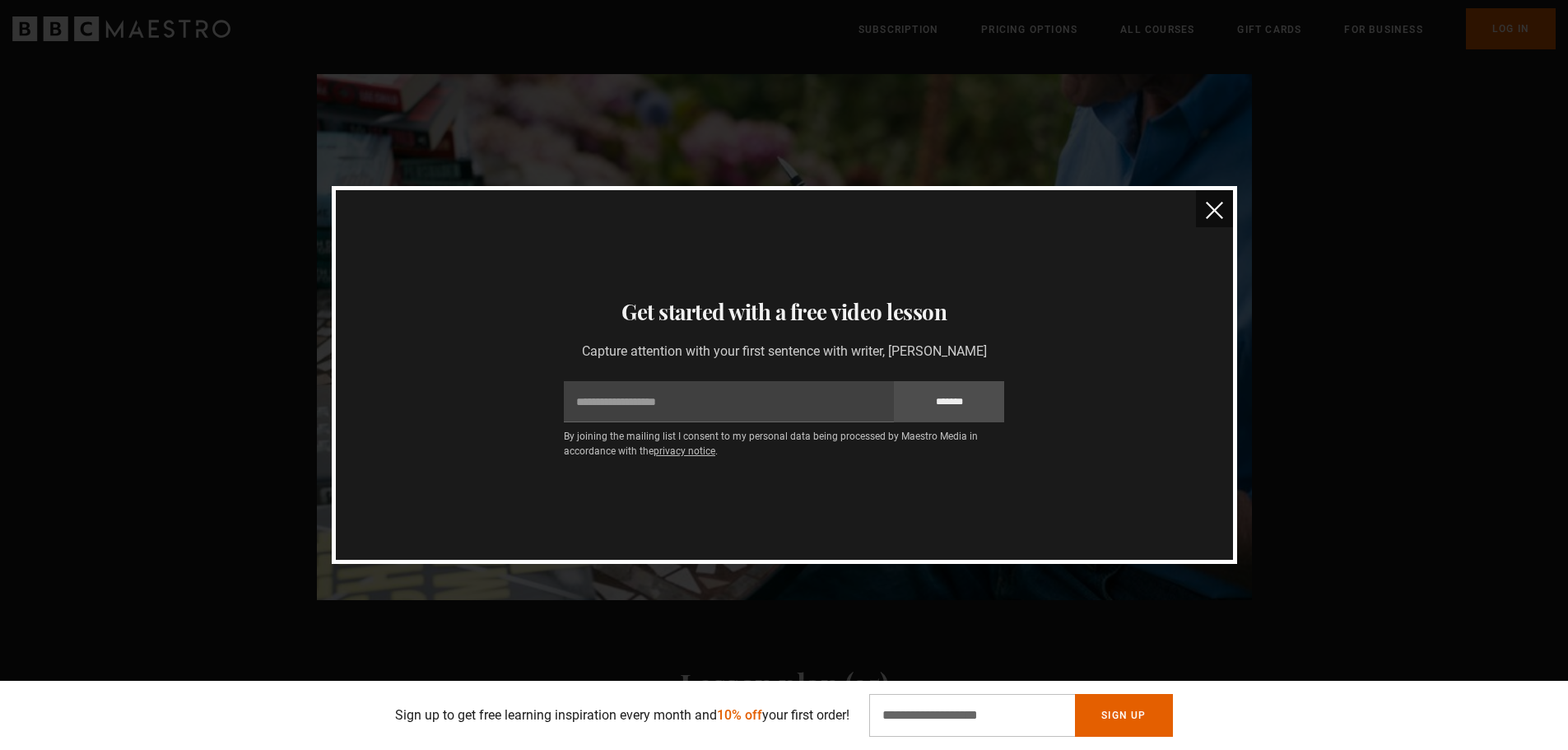
scroll to position [0, 431]
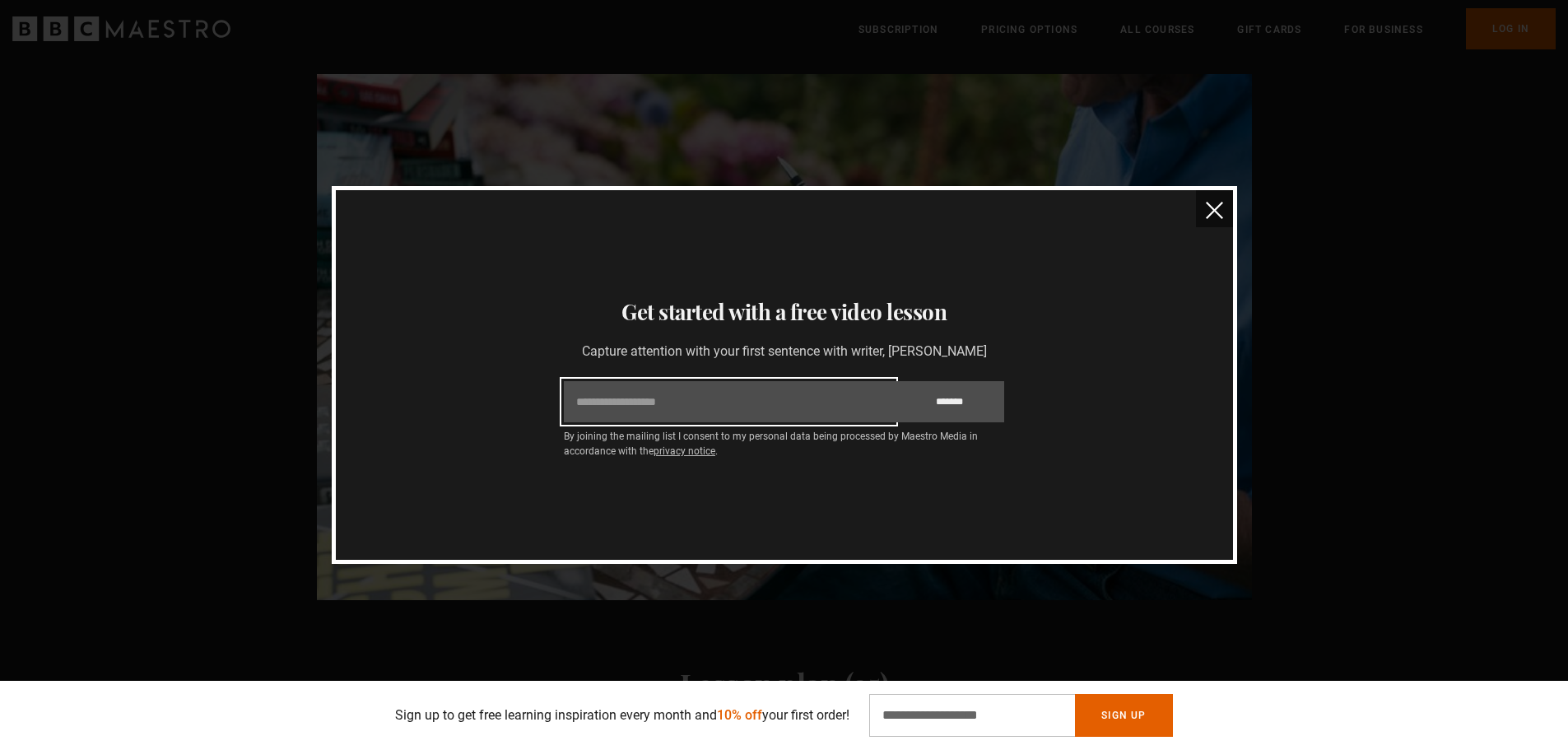
click at [722, 403] on input "Email" at bounding box center [728, 401] width 330 height 41
type input "**********"
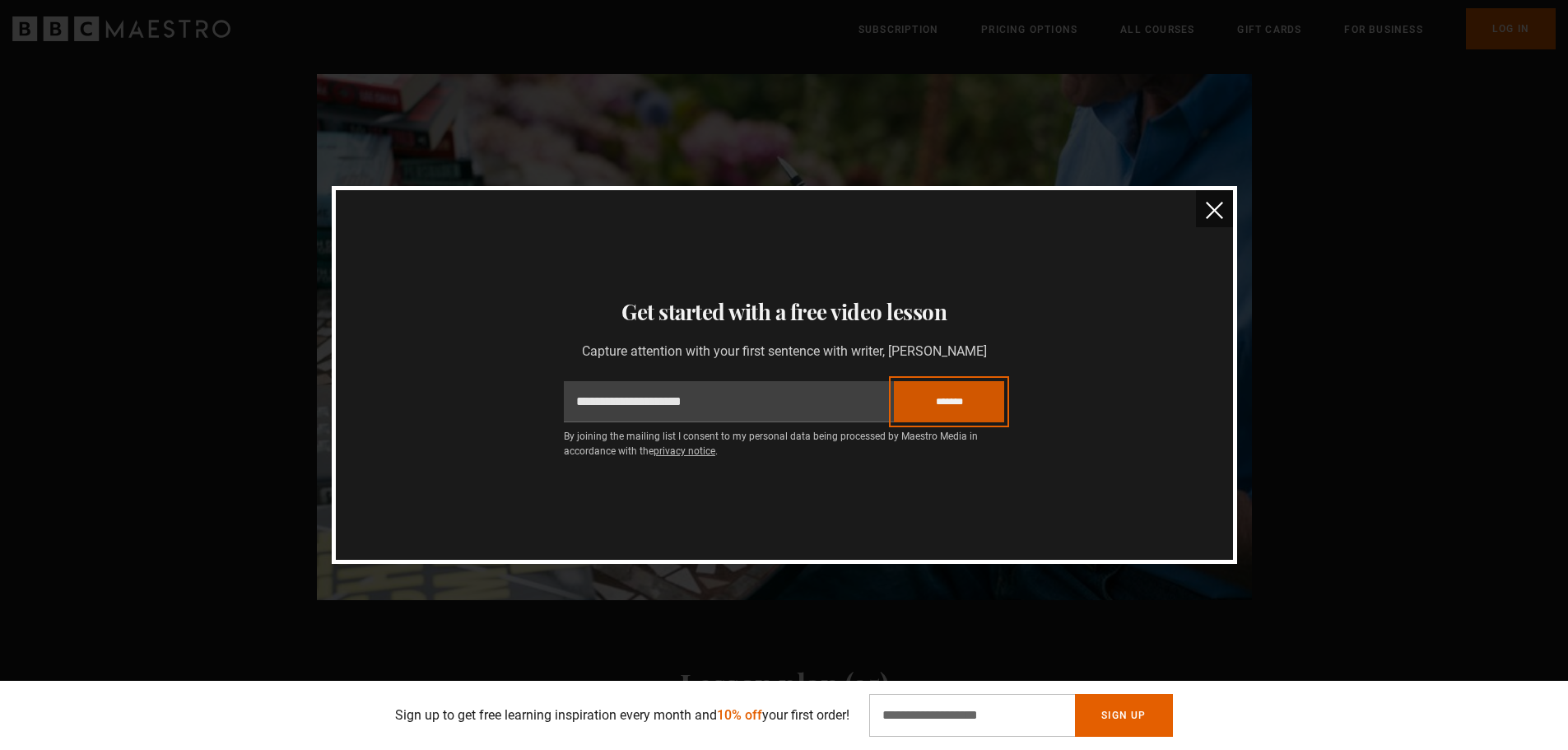
click at [943, 392] on input "*******" at bounding box center [949, 401] width 110 height 41
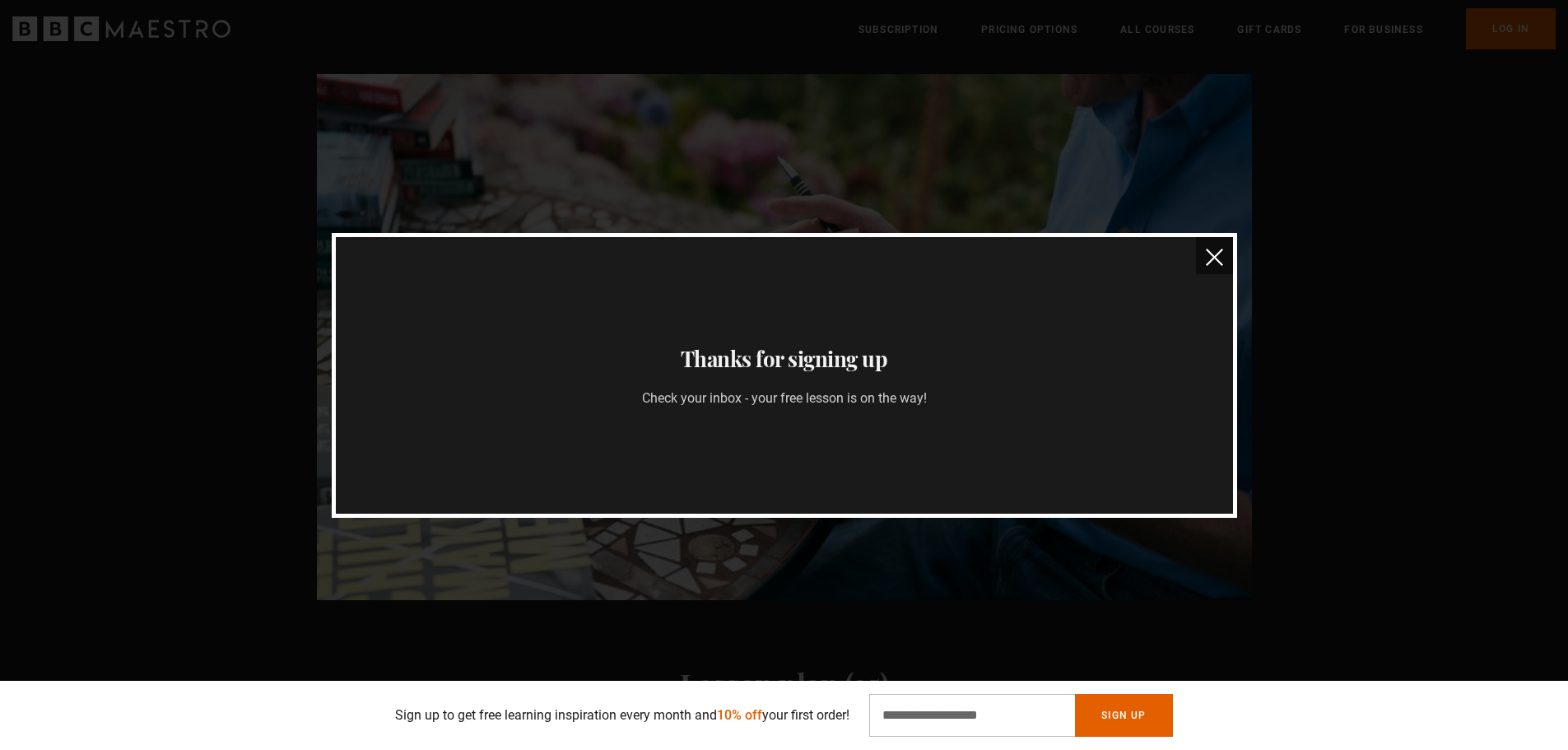
click at [1212, 253] on img "close" at bounding box center [1214, 256] width 17 height 17
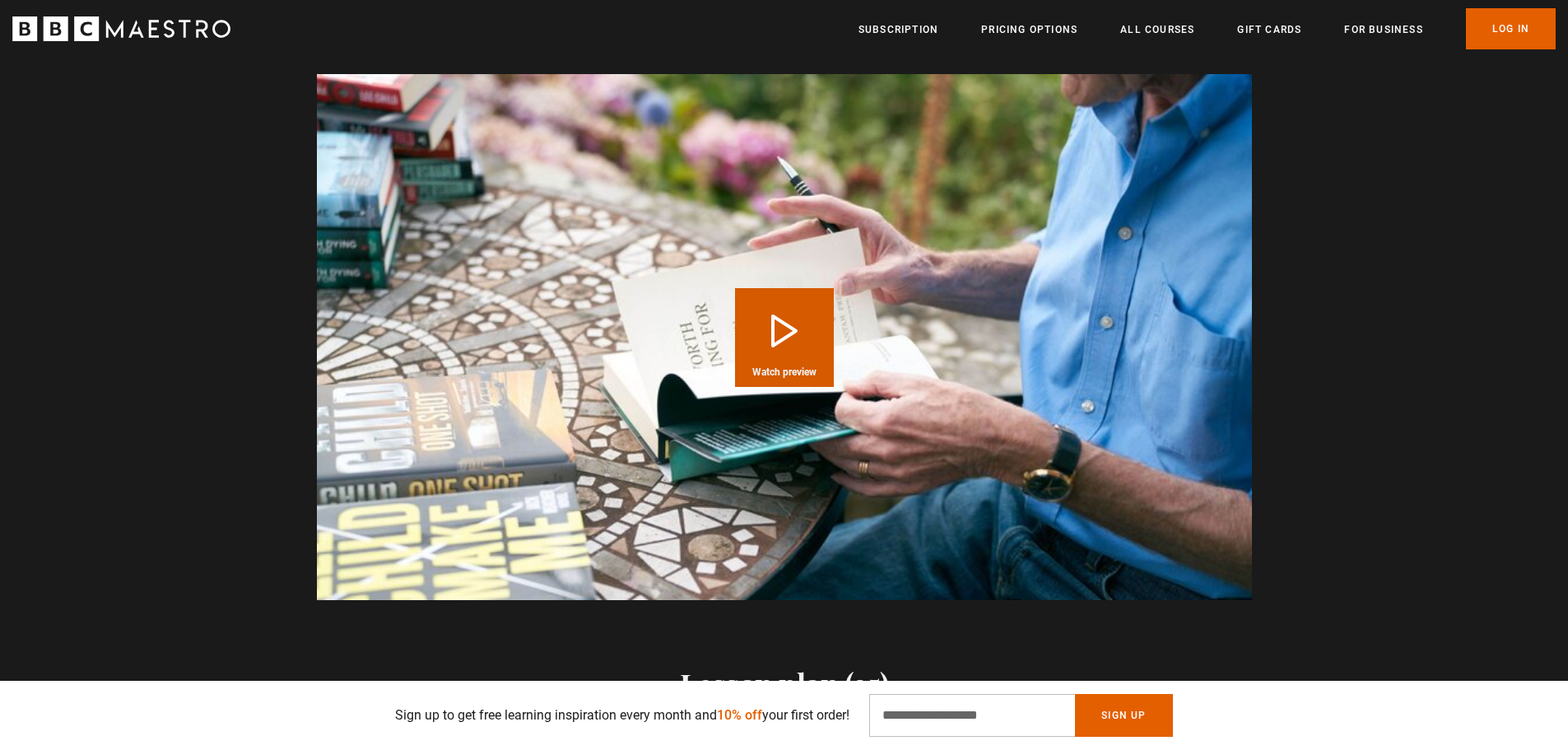
click at [784, 338] on button "Play Course overview for Writing Popular Fiction with Lee Child Watch preview" at bounding box center [784, 336] width 98 height 98
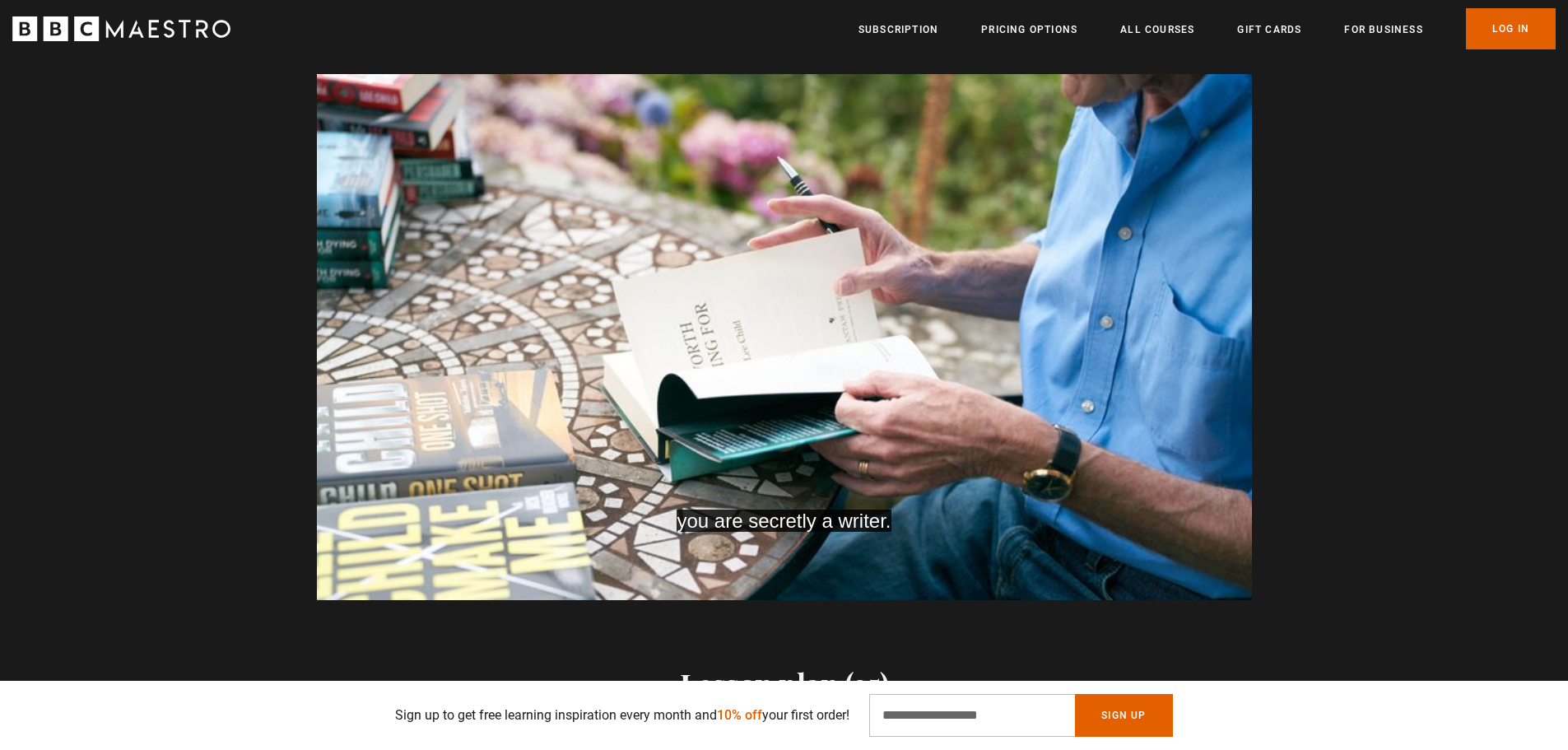
scroll to position [1563, 0]
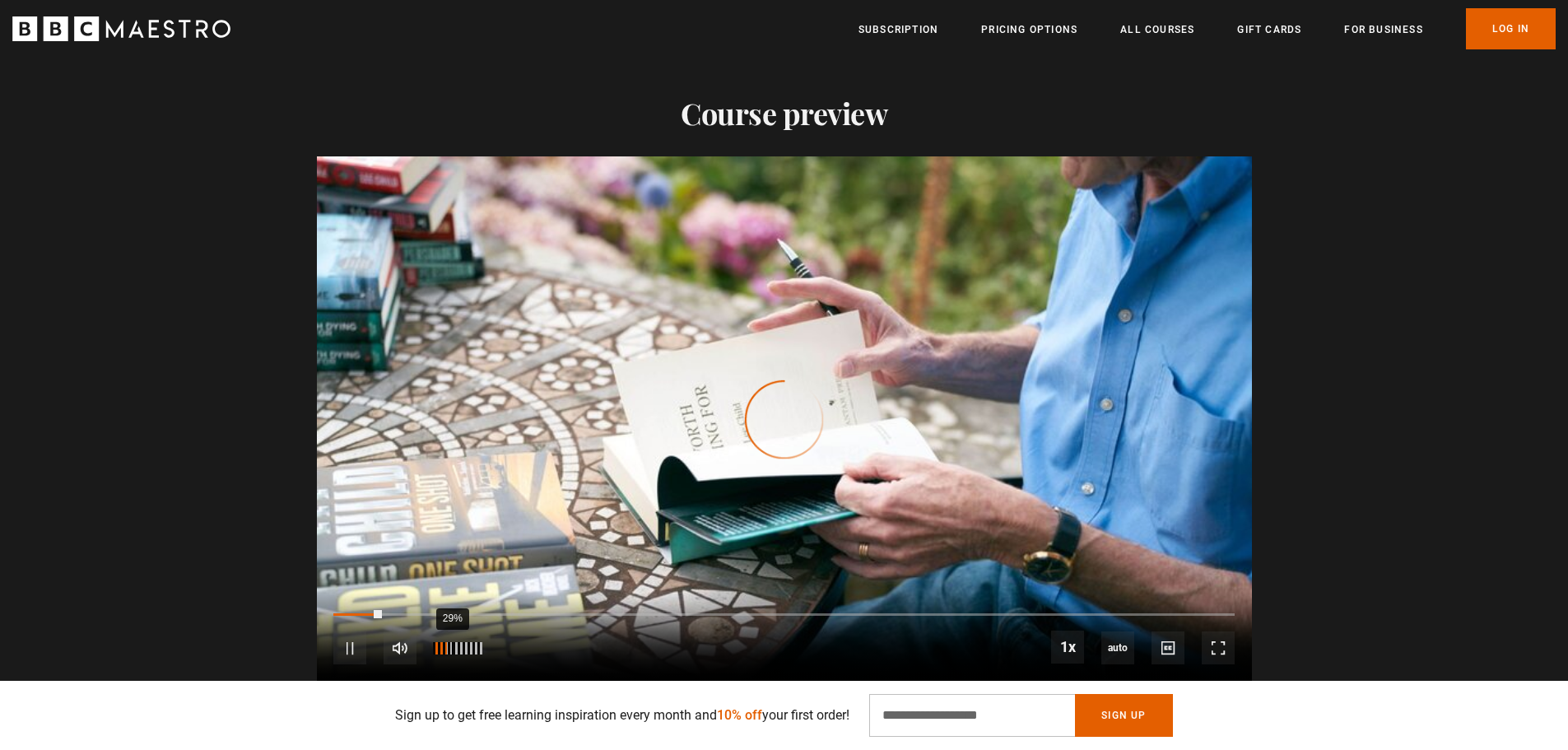
click at [452, 644] on div "29%" at bounding box center [452, 647] width 1 height 12
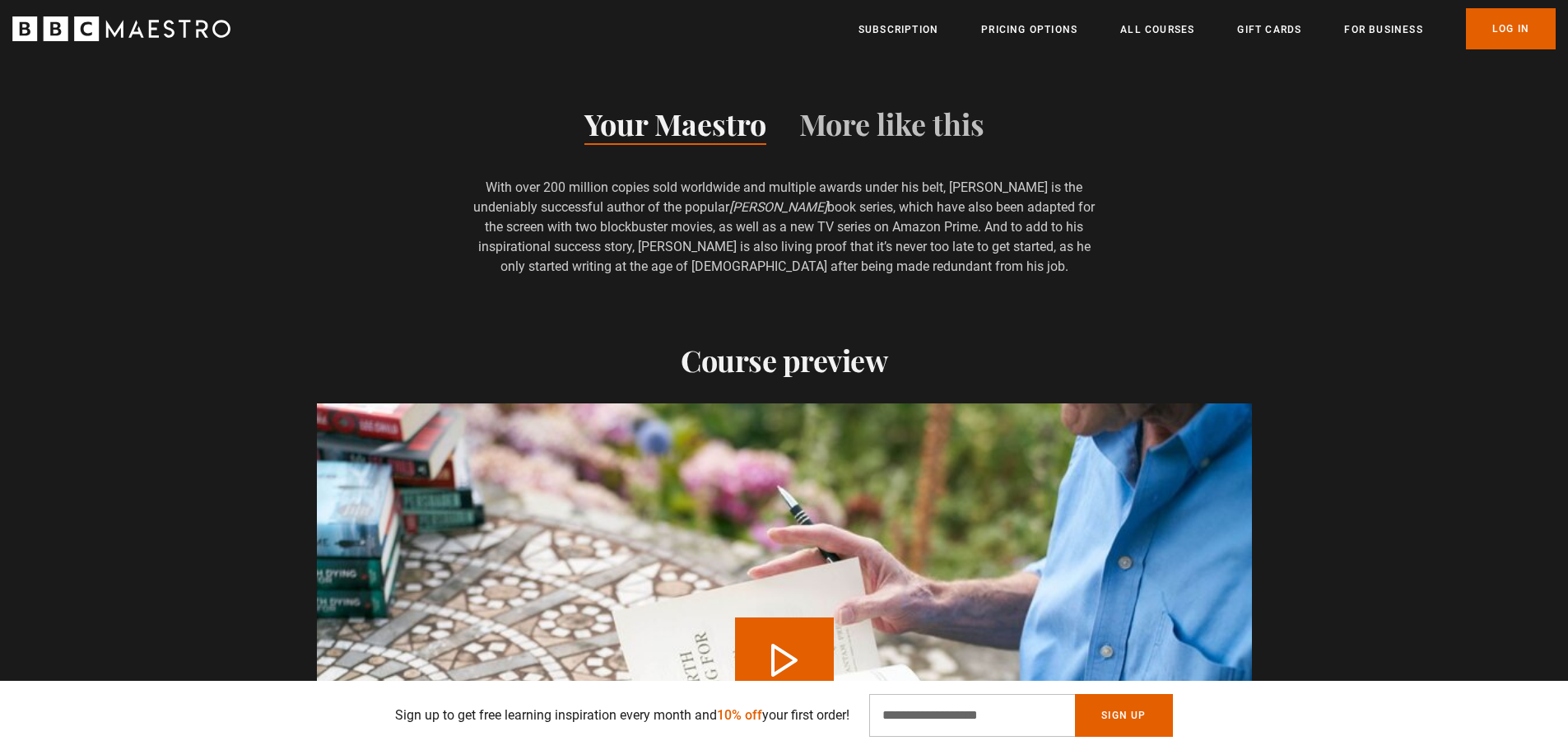
scroll to position [1563, 0]
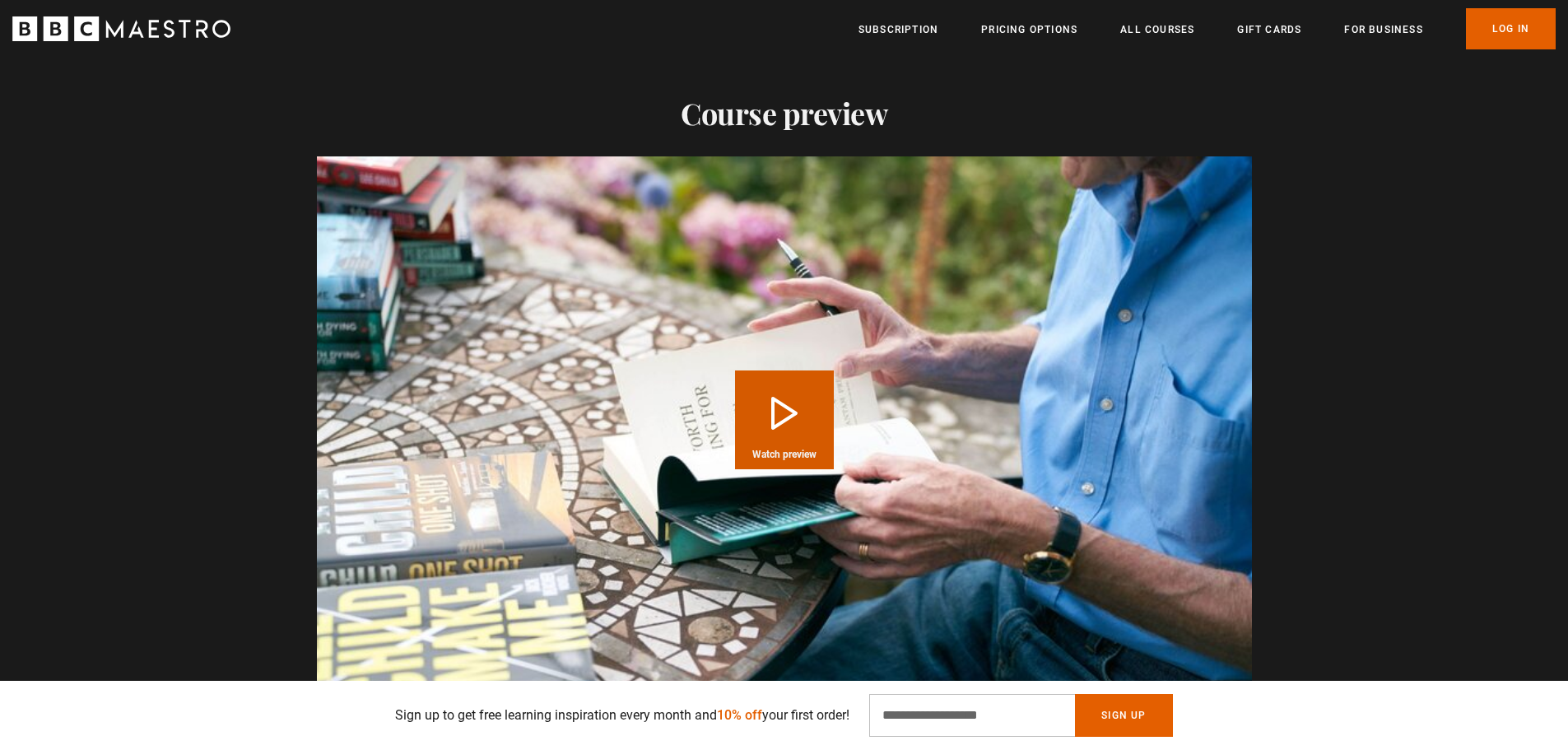
click at [782, 401] on button "Play Course overview for Writing Popular Fiction with Lee Child Watch preview" at bounding box center [784, 419] width 98 height 98
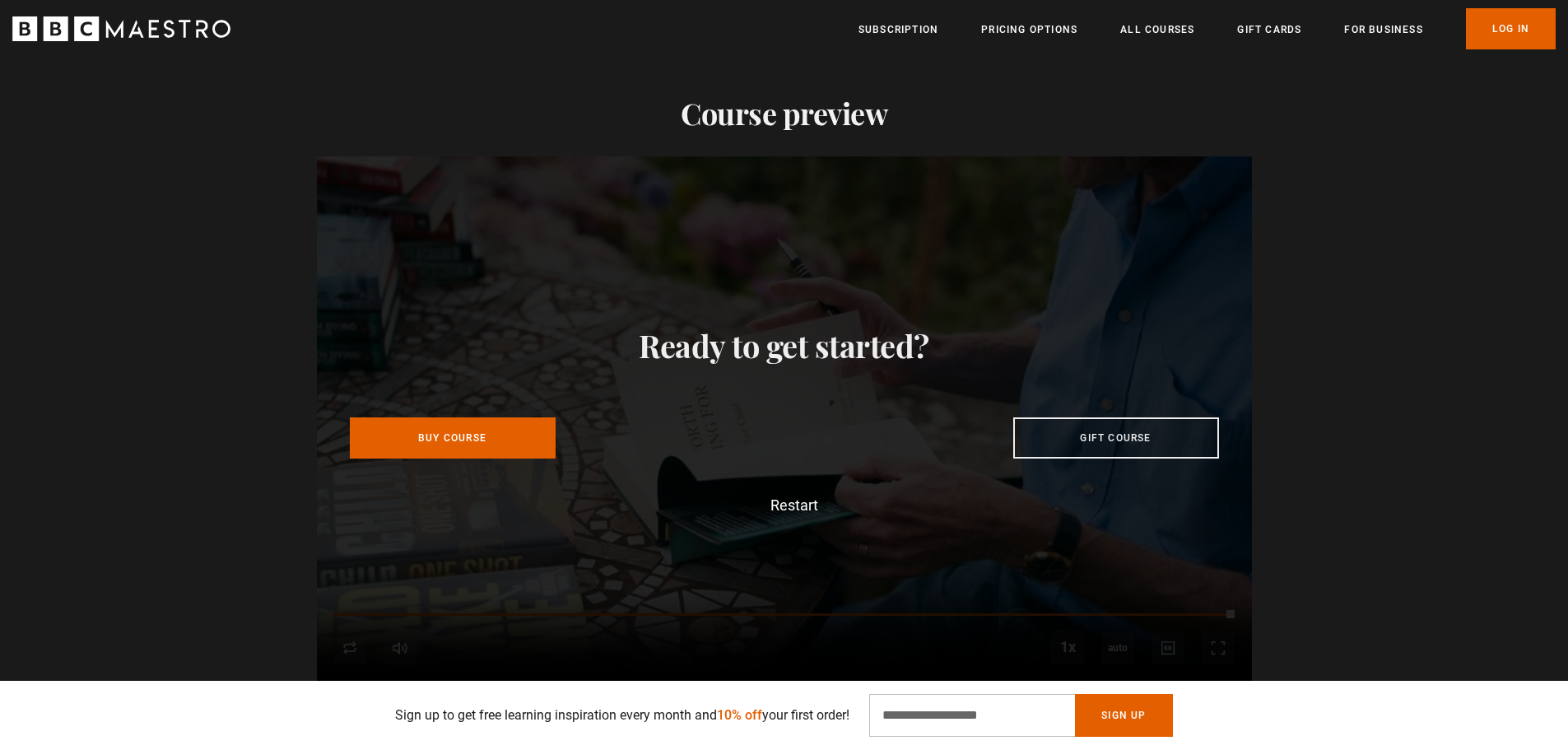
scroll to position [0, 2804]
